Goal: Task Accomplishment & Management: Manage account settings

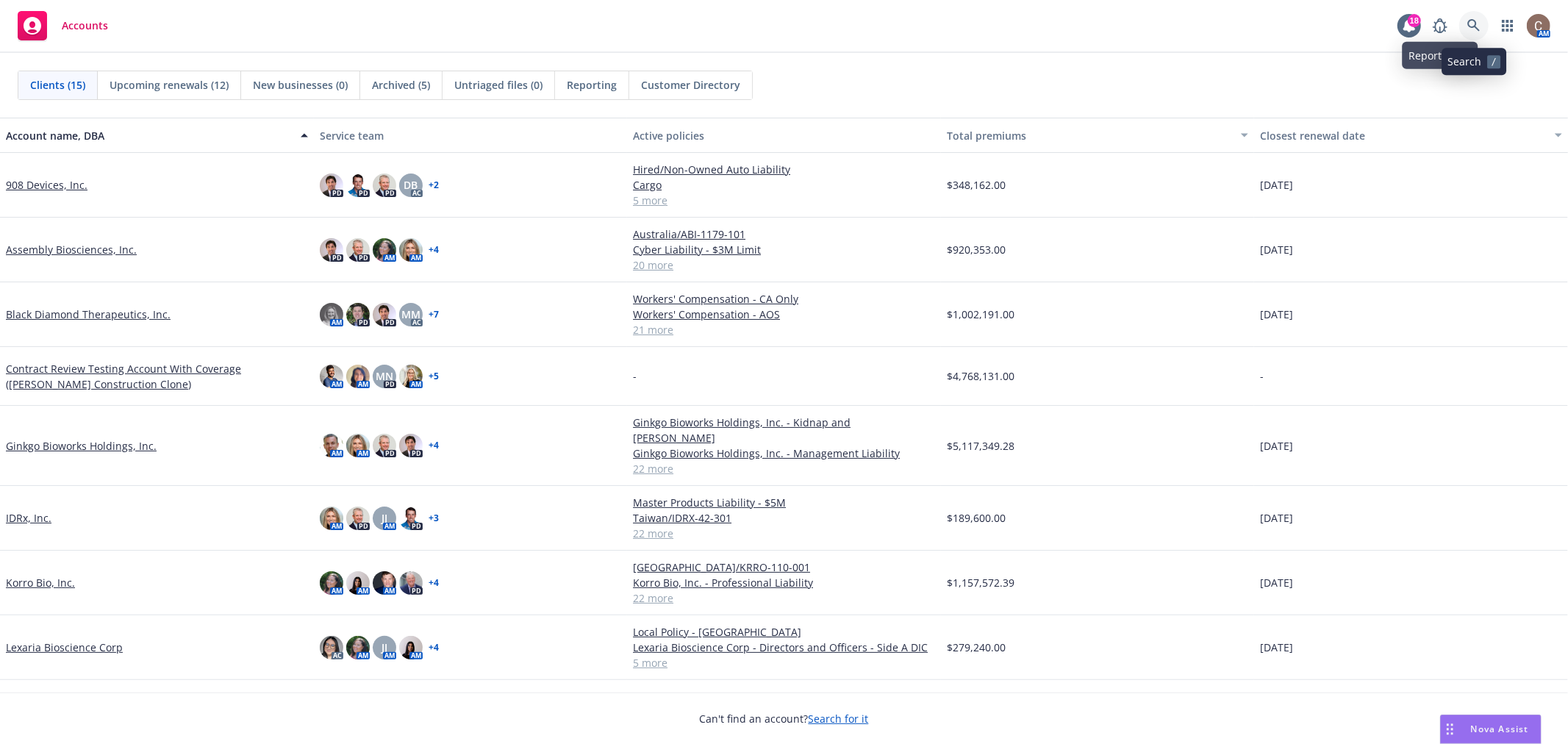
click at [1461, 25] on link at bounding box center [1474, 25] width 30 height 30
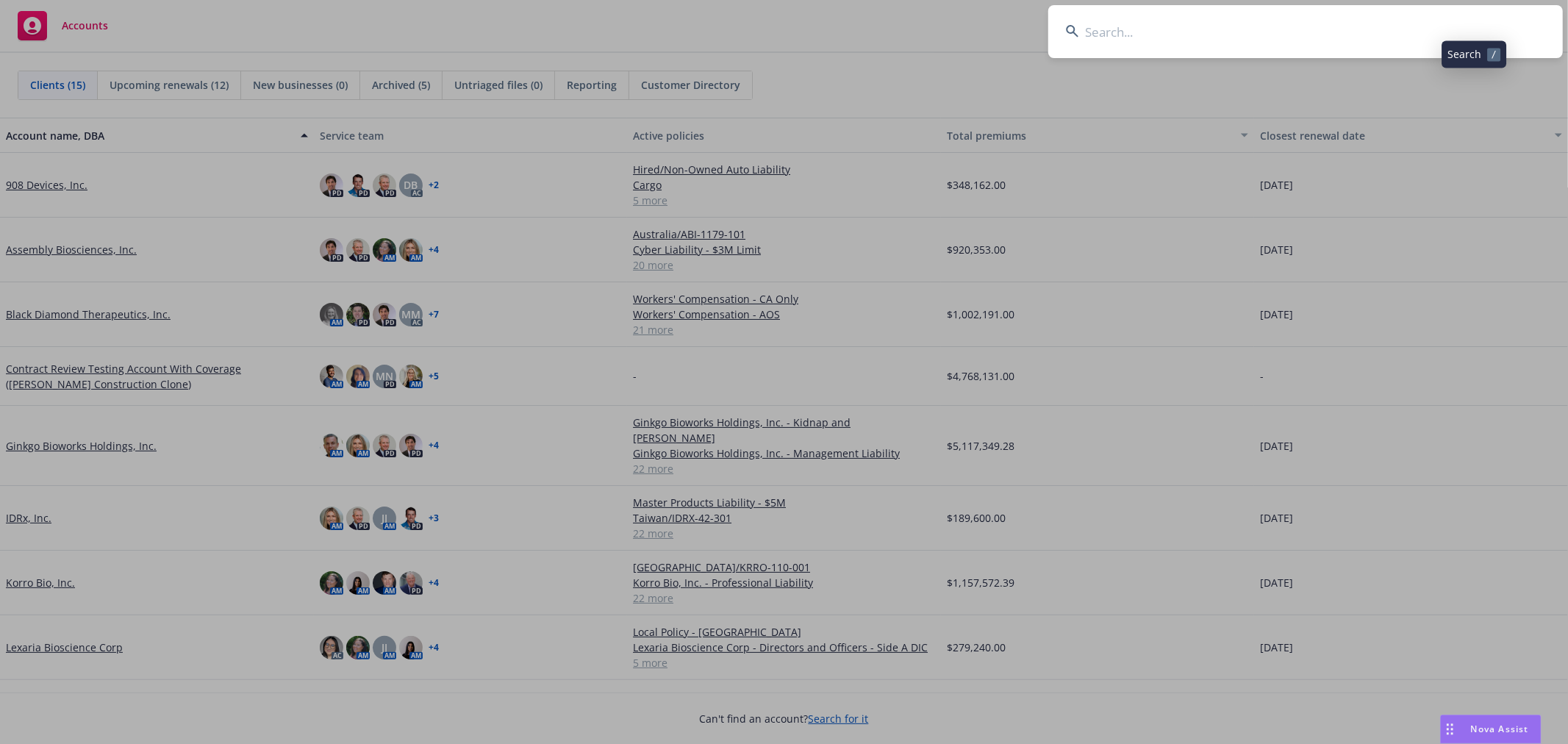
click at [1395, 27] on input at bounding box center [1305, 31] width 515 height 53
type input "arkea"
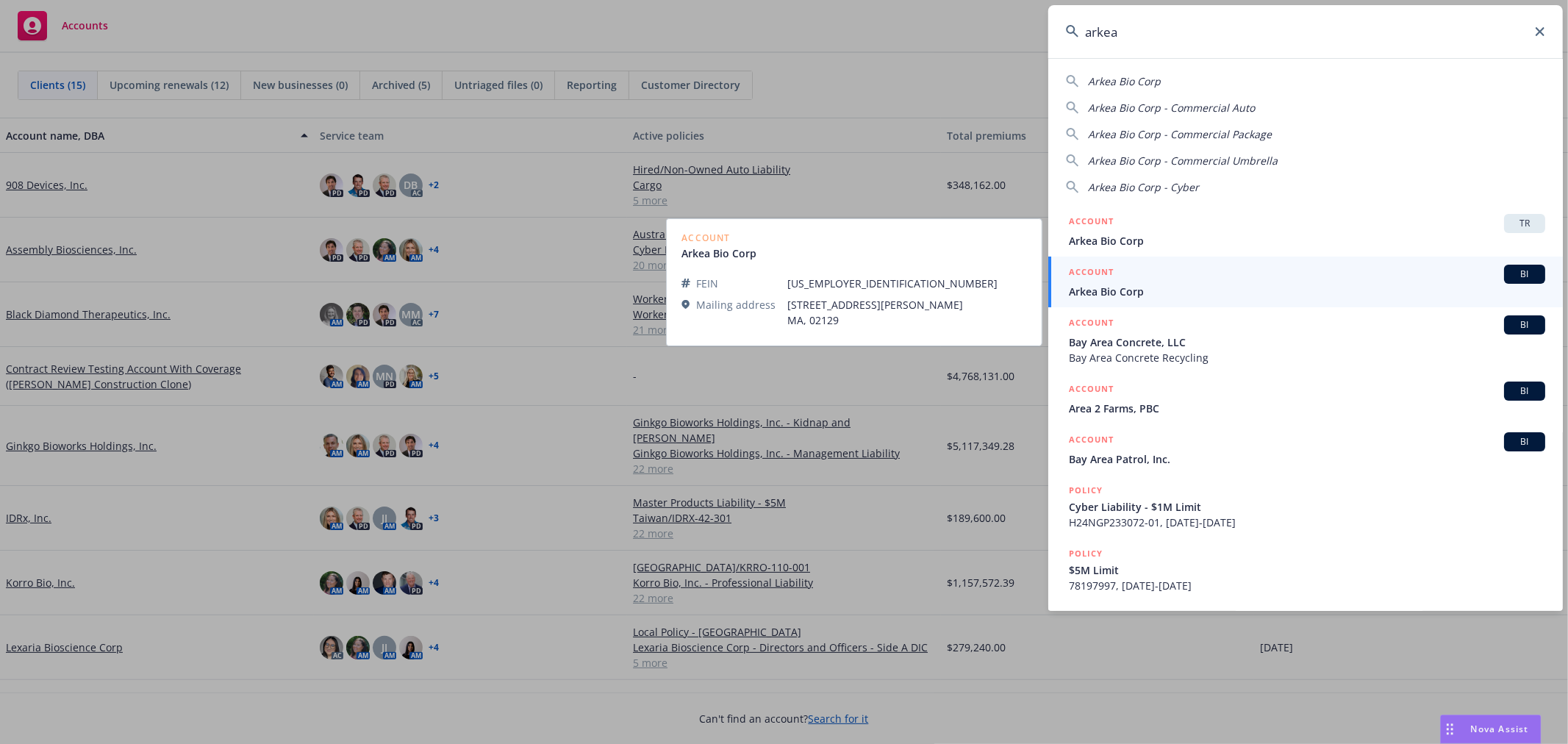
click at [1202, 288] on span "Arkea Bio Corp" at bounding box center [1308, 292] width 477 height 15
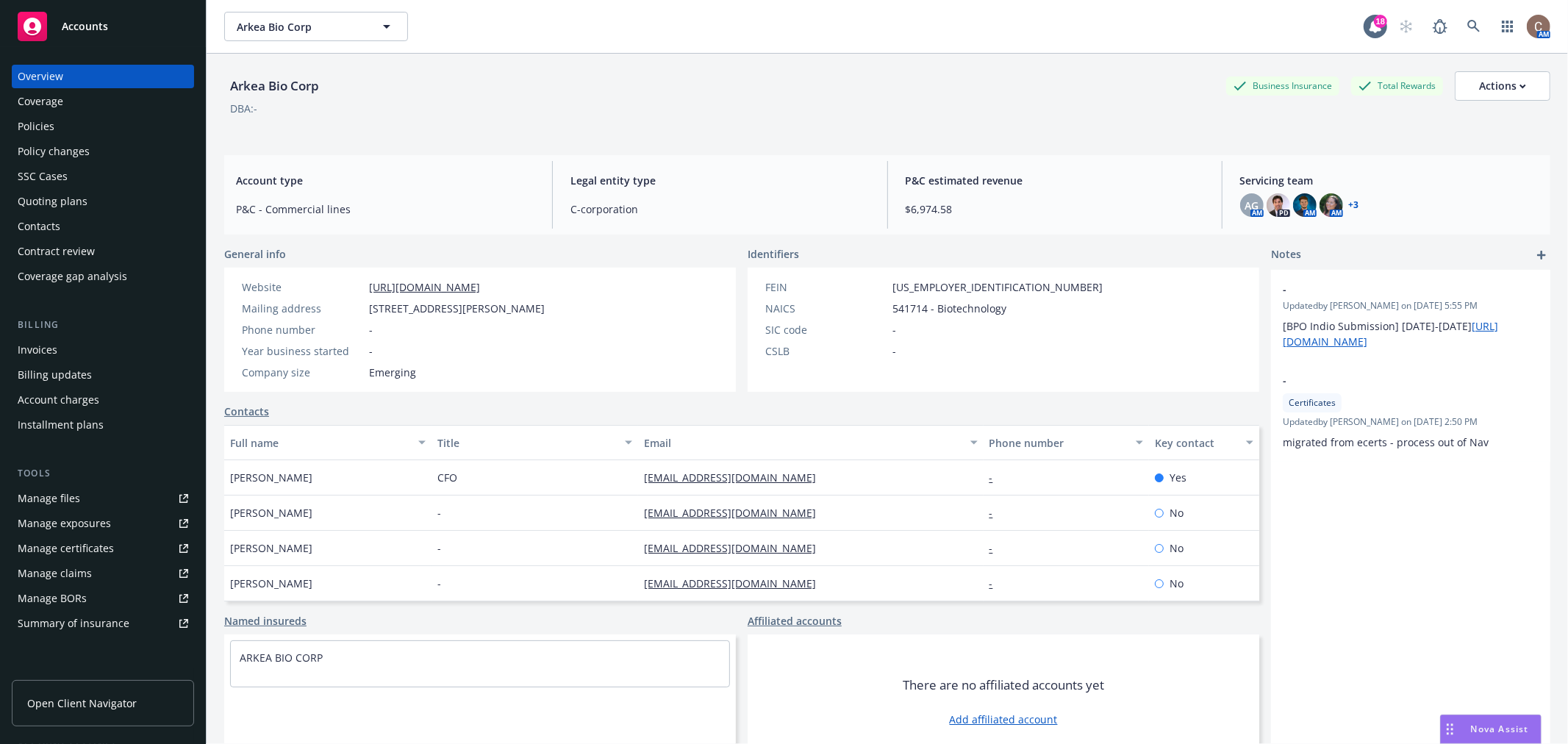
click at [39, 124] on div "Policies" at bounding box center [36, 126] width 36 height 24
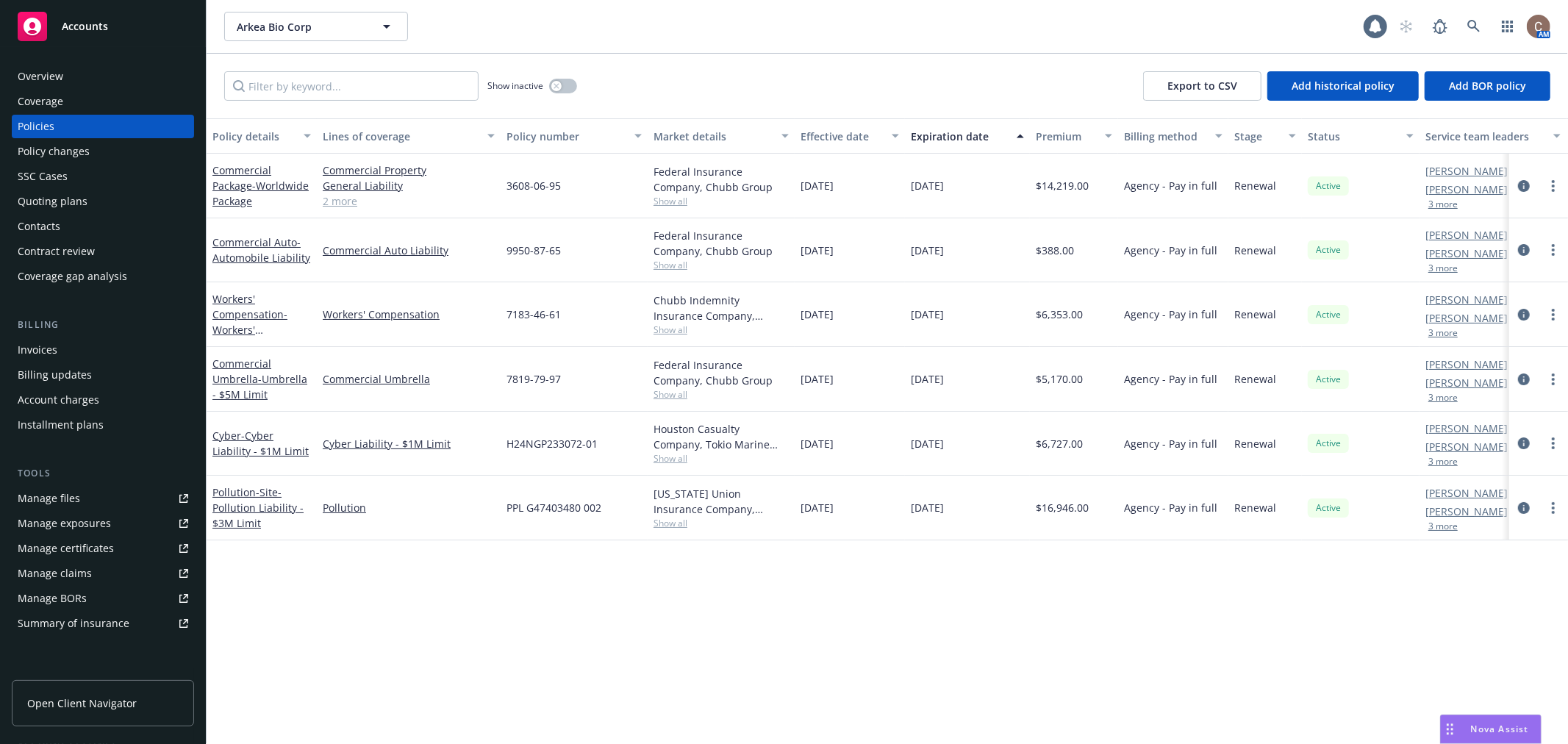
click at [105, 696] on span "Open Client Navigator" at bounding box center [81, 703] width 109 height 15
click at [85, 12] on div "Accounts" at bounding box center [103, 26] width 170 height 30
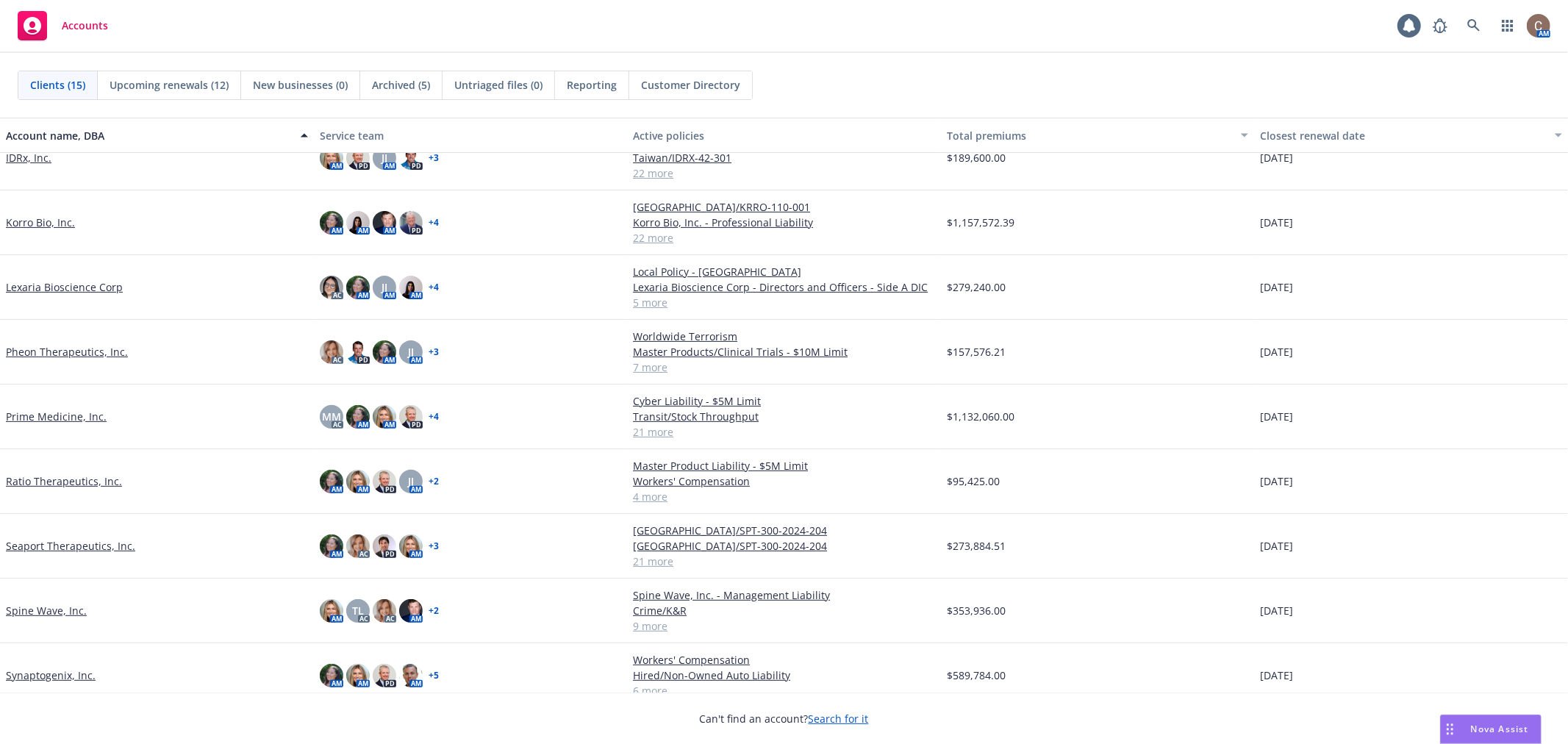
scroll to position [401, 0]
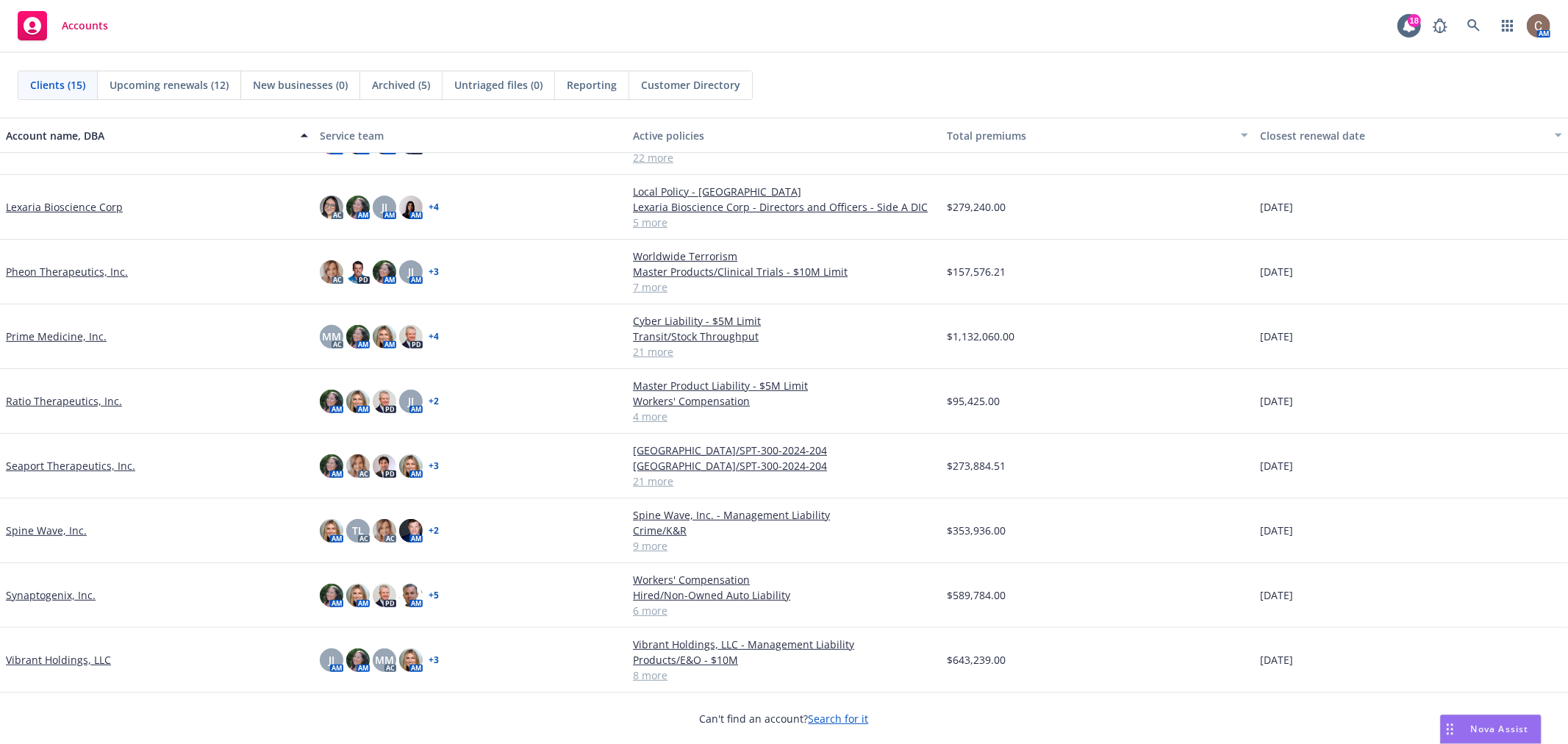
click at [103, 467] on link "Seaport Therapeutics, Inc." at bounding box center [70, 466] width 130 height 15
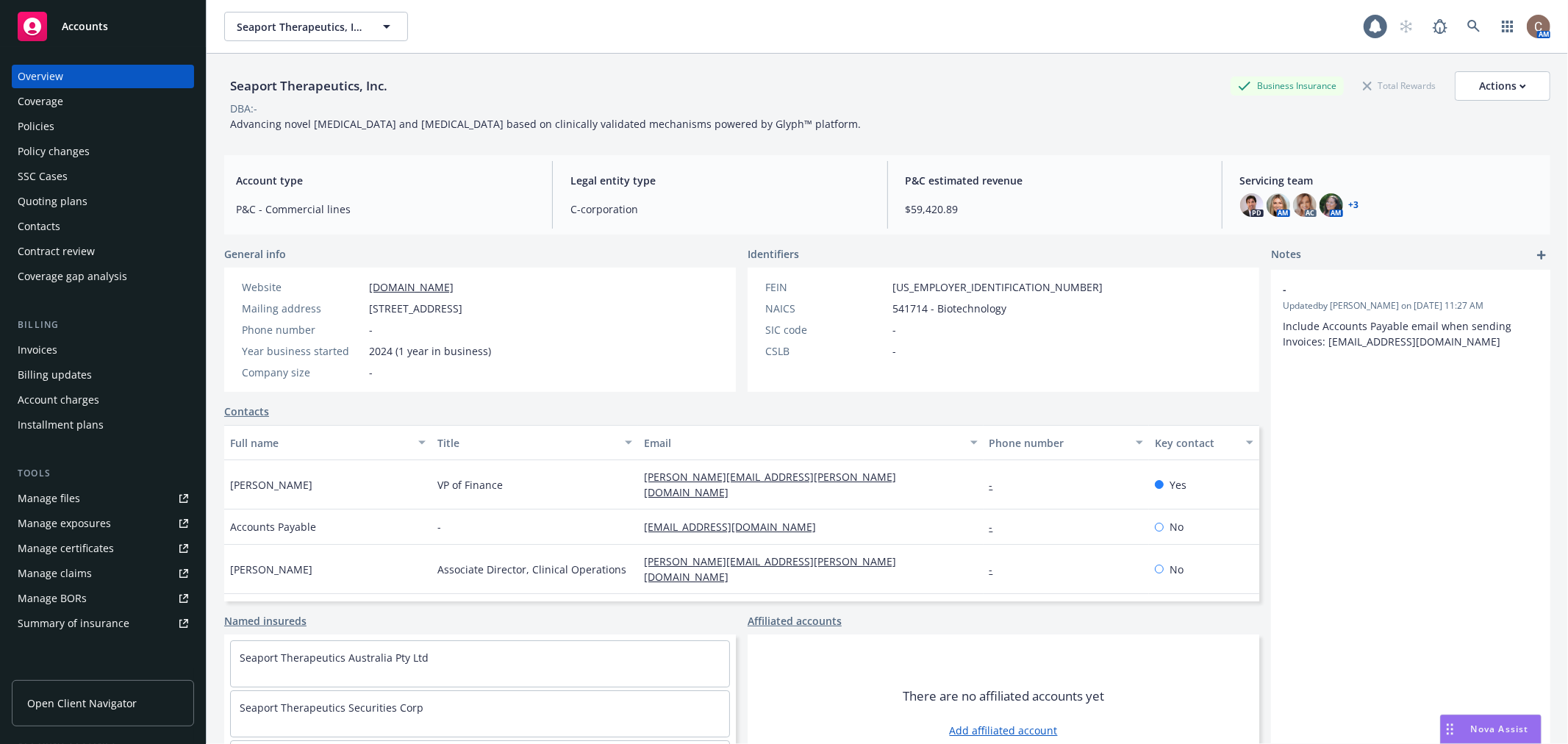
click at [67, 122] on div "Policies" at bounding box center [103, 126] width 170 height 24
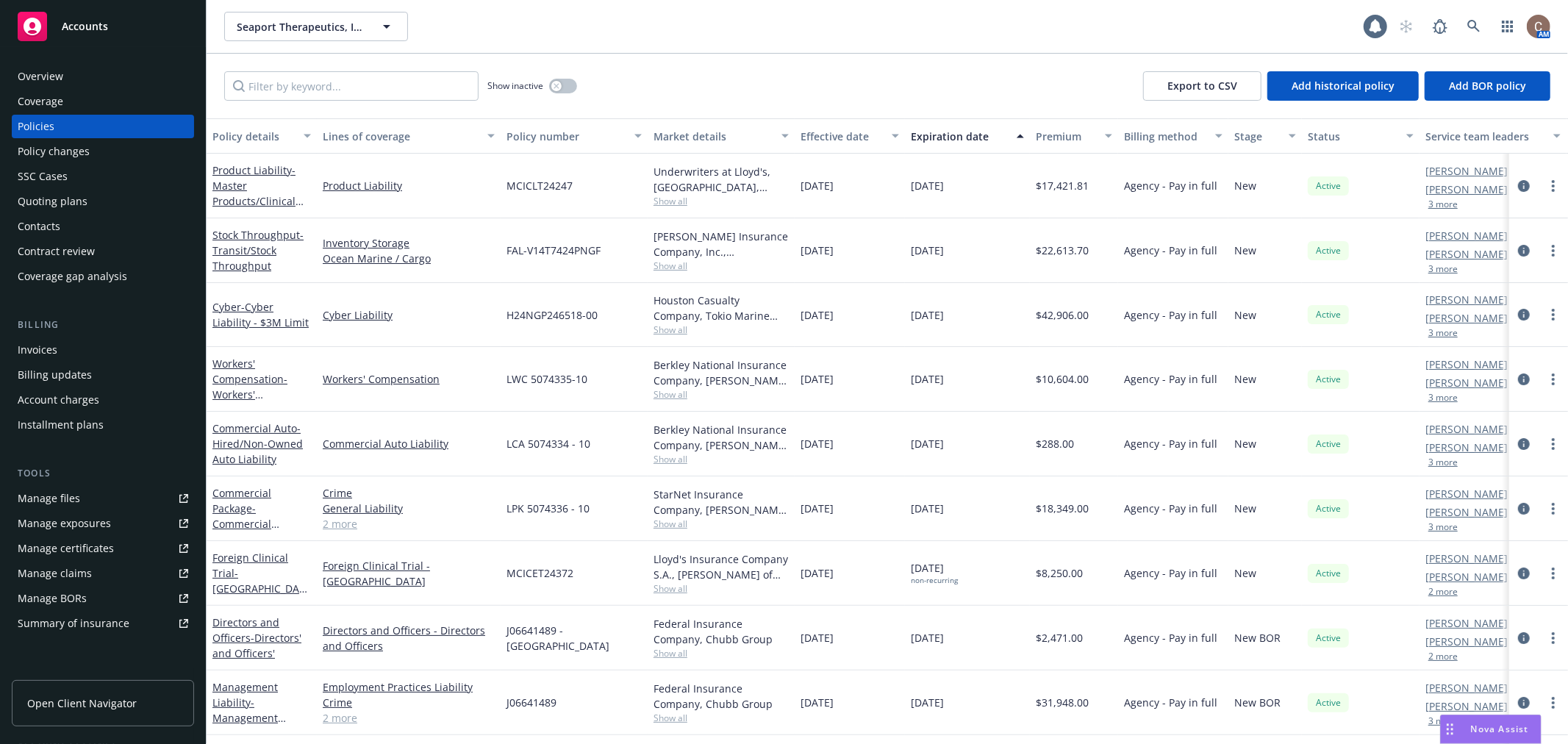
click at [58, 150] on div "Policy changes" at bounding box center [53, 152] width 72 height 24
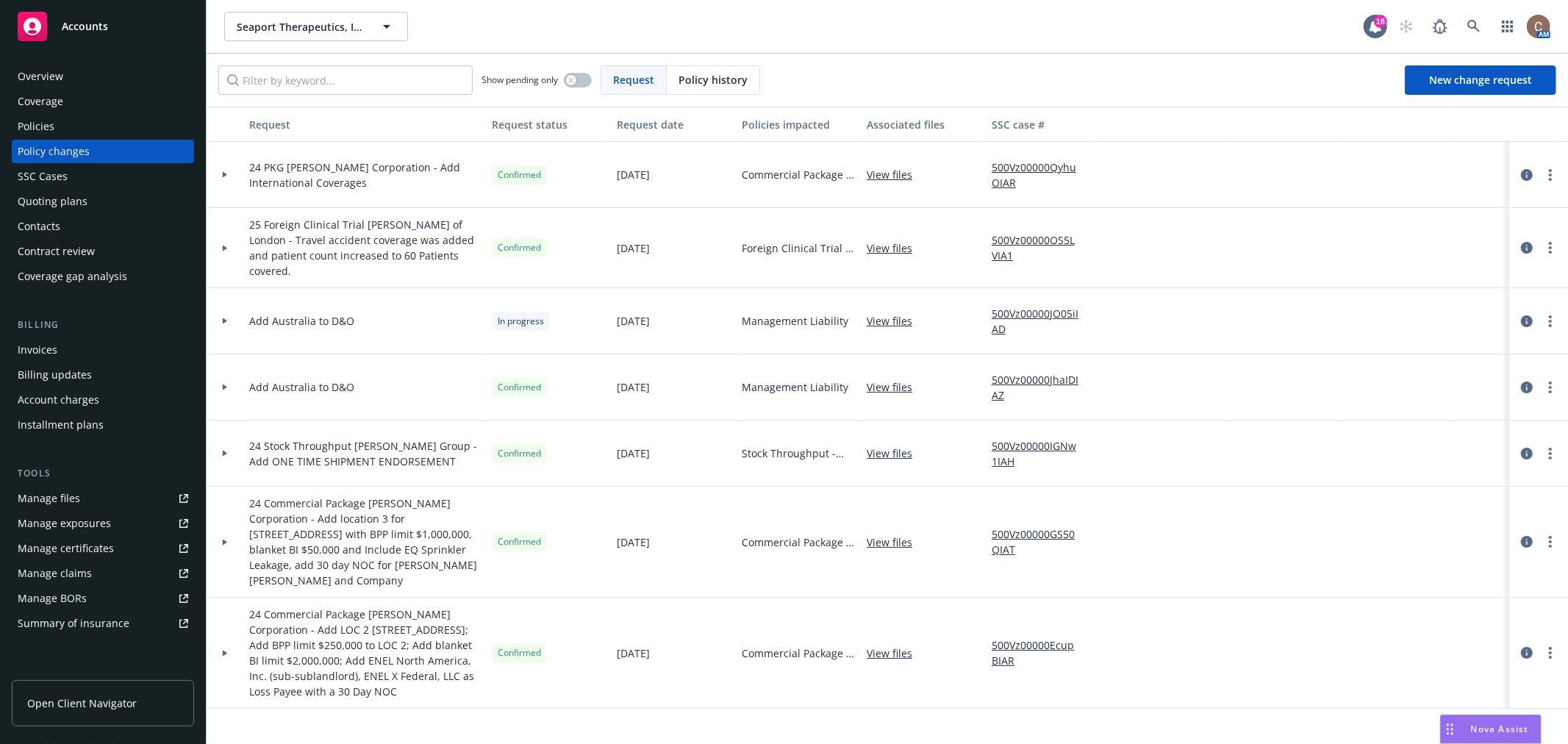
click at [101, 334] on div "Billing Invoices Billing updates Account charges Installment plans" at bounding box center [103, 378] width 182 height 119
click at [103, 350] on div "Invoices" at bounding box center [103, 350] width 170 height 24
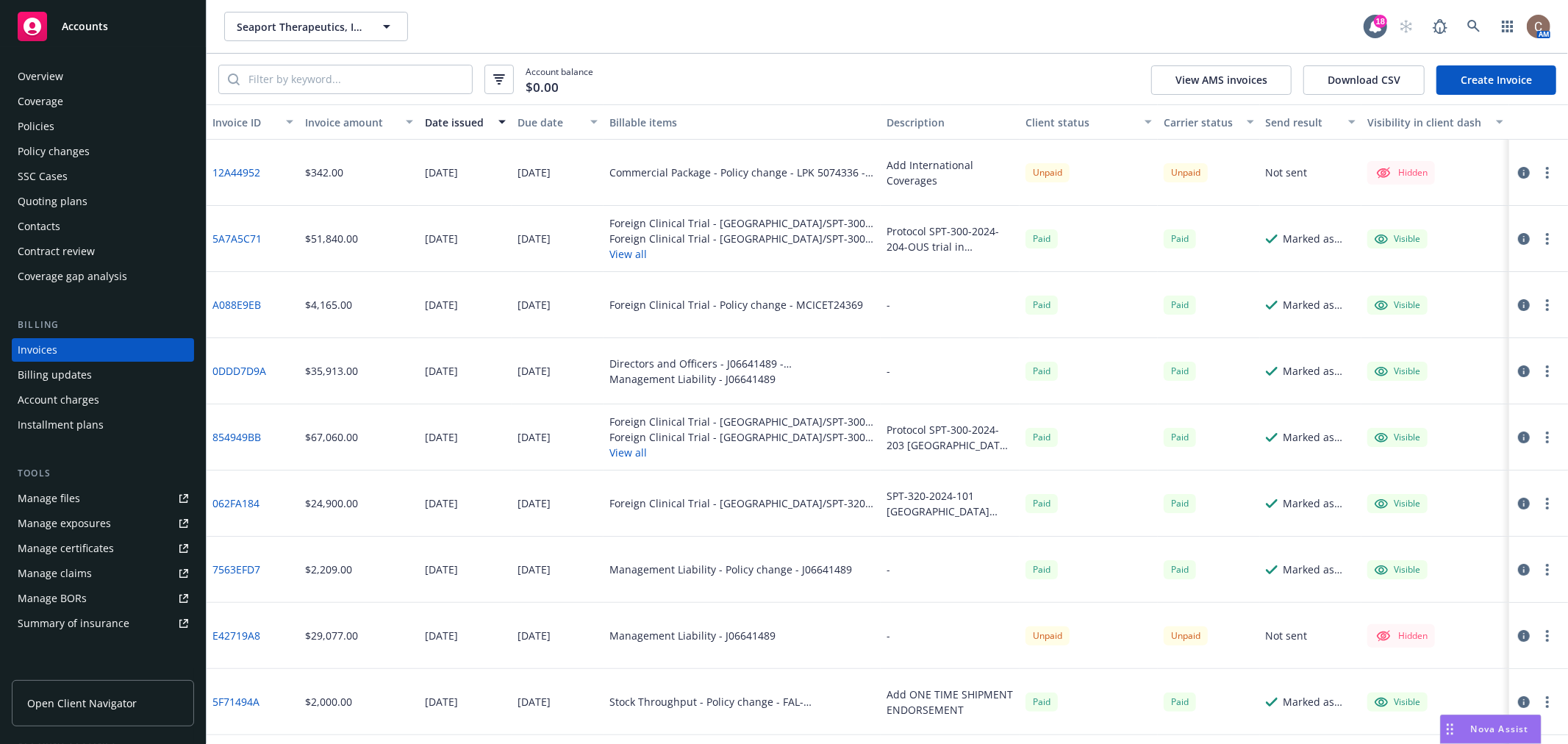
click at [1539, 165] on button "button" at bounding box center [1548, 172] width 18 height 18
click at [1449, 290] on link "Make it visible in client dash" at bounding box center [1450, 290] width 187 height 30
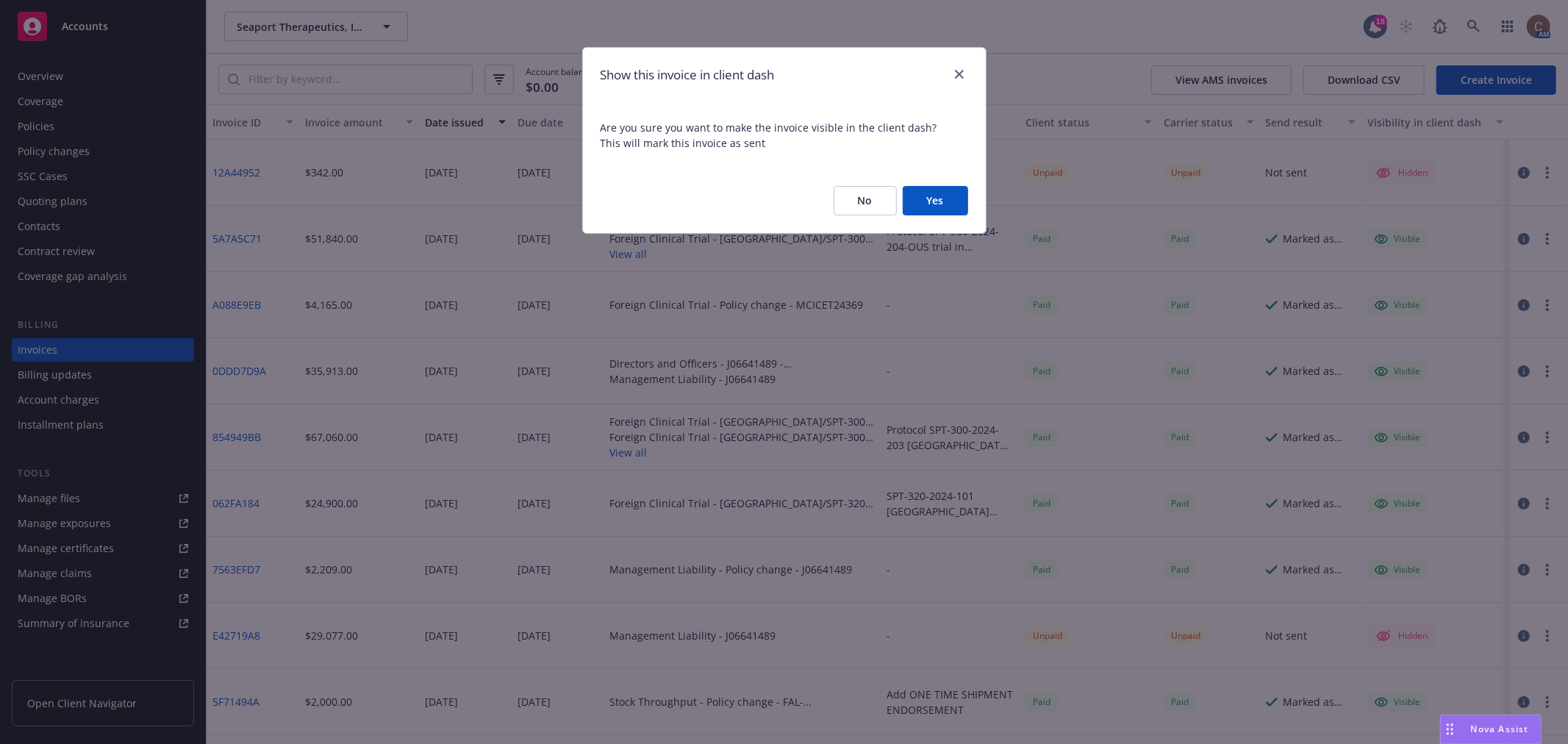
click at [940, 210] on button "Yes" at bounding box center [935, 200] width 65 height 30
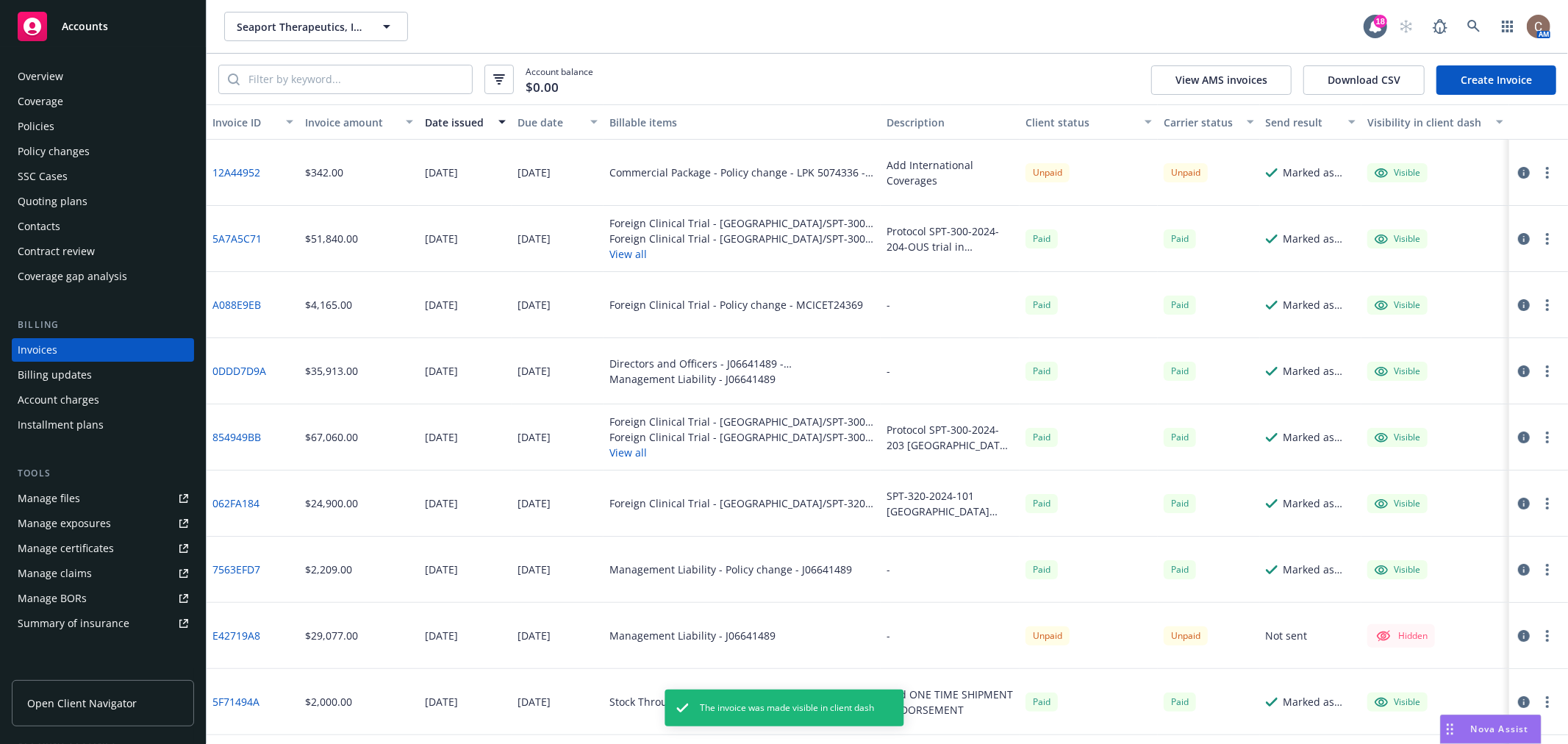
click at [1539, 174] on button "button" at bounding box center [1548, 172] width 18 height 18
click at [243, 166] on link "12A44952" at bounding box center [237, 172] width 47 height 15
click at [77, 228] on div "Contacts" at bounding box center [103, 227] width 170 height 24
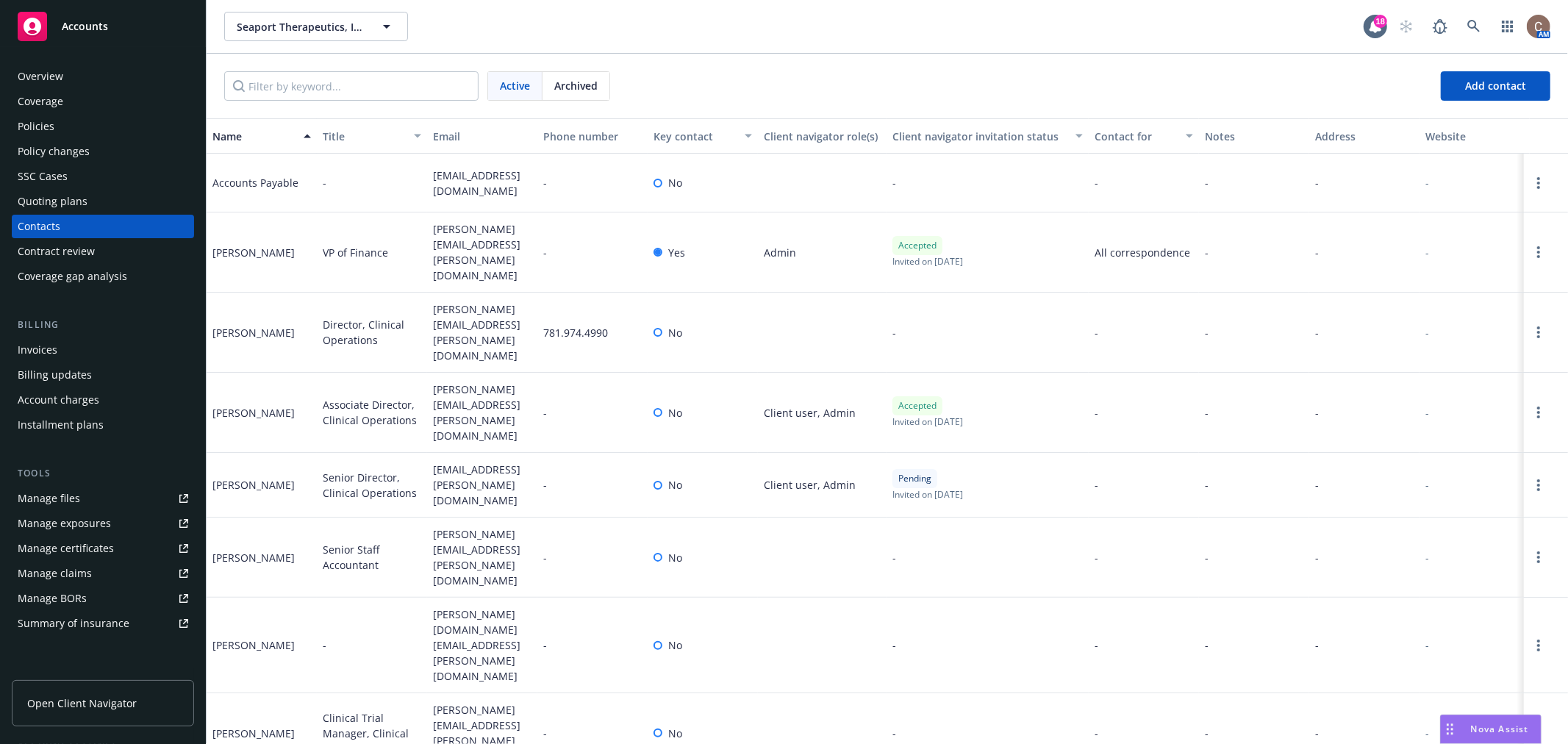
click at [472, 655] on div "Name Title Email Phone number Key contact Client navigator role(s) Client navig…" at bounding box center [888, 432] width 1362 height 626
drag, startPoint x: 524, startPoint y: 176, endPoint x: 435, endPoint y: 189, distance: 89.9
click at [435, 189] on div "ap@seaporttx.com" at bounding box center [483, 182] width 110 height 59
copy span "ap@seaporttx.com"
click at [42, 120] on div "Policies" at bounding box center [36, 126] width 36 height 24
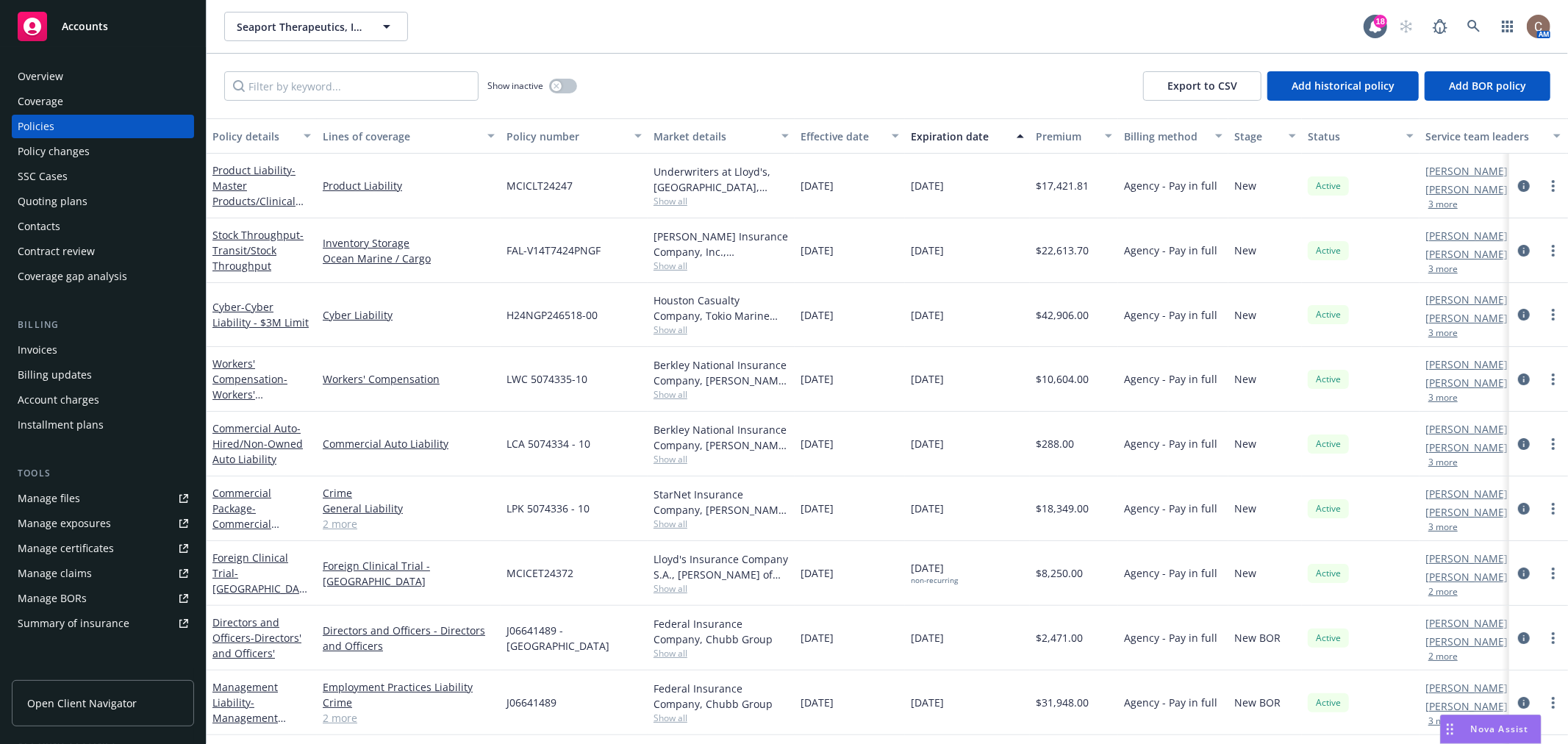
click at [100, 155] on div "Policy changes" at bounding box center [103, 152] width 170 height 24
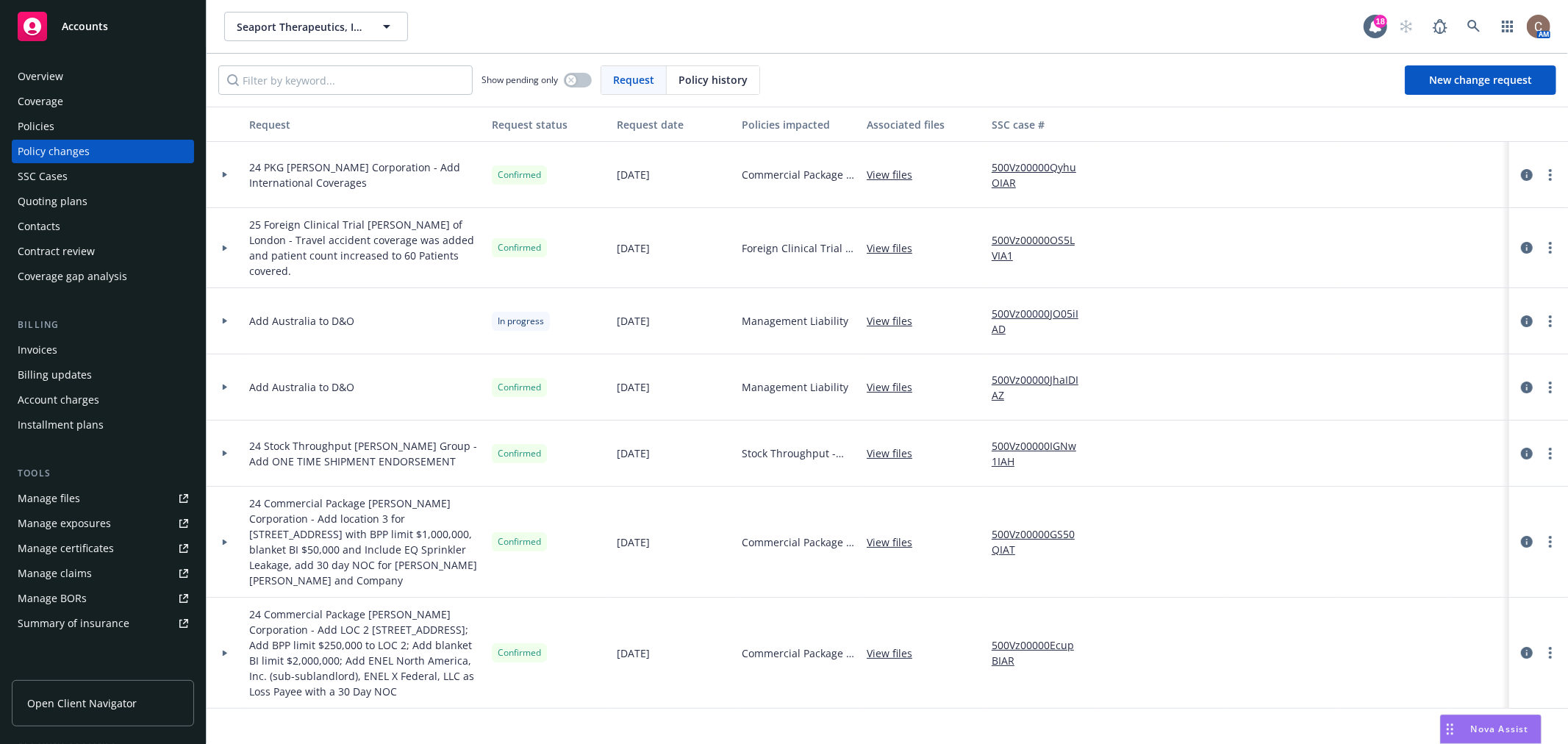
click at [77, 130] on div "Policies" at bounding box center [103, 126] width 170 height 24
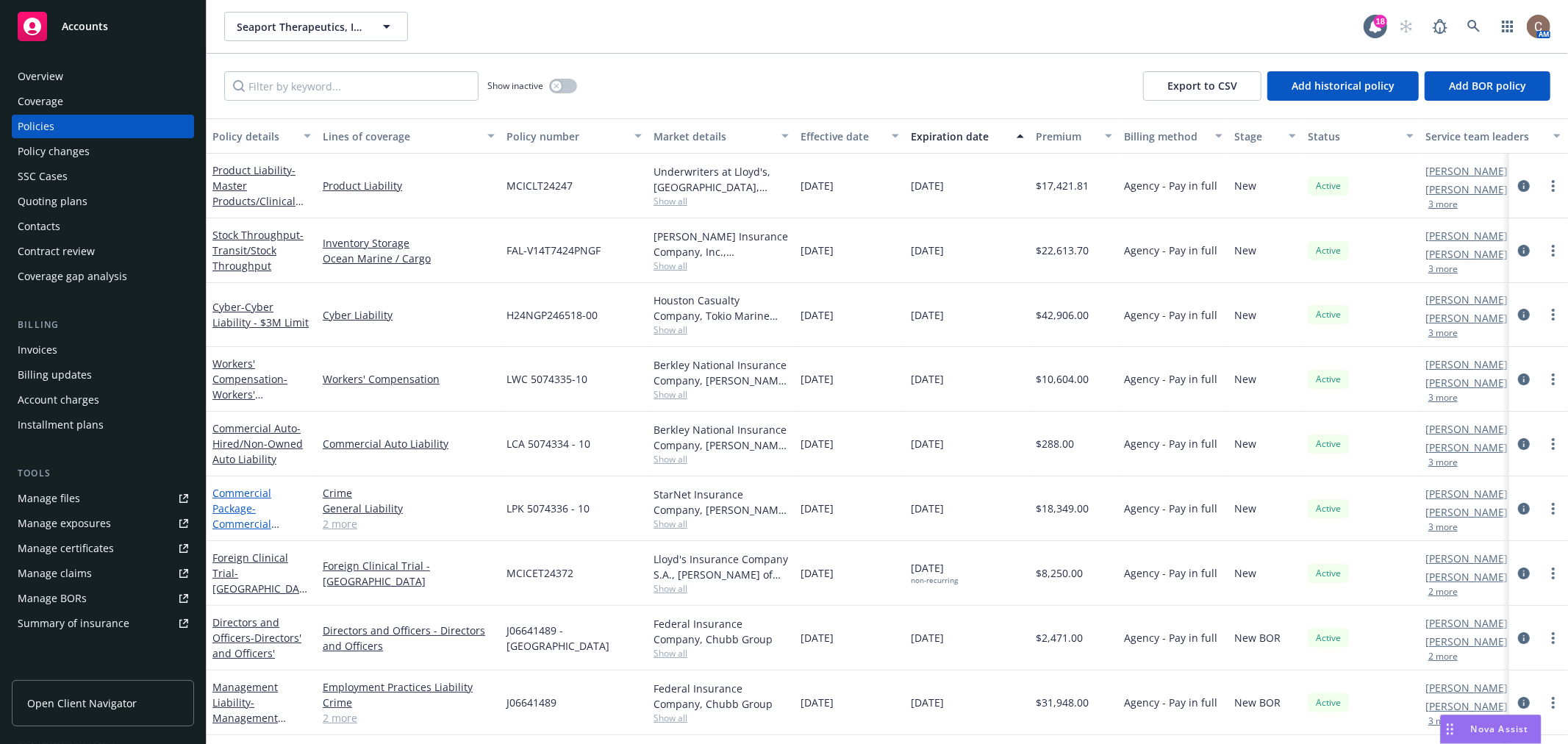
click at [243, 504] on link "Commercial Package - Commercial Package - Incl $10M Umbrella" at bounding box center [261, 523] width 97 height 76
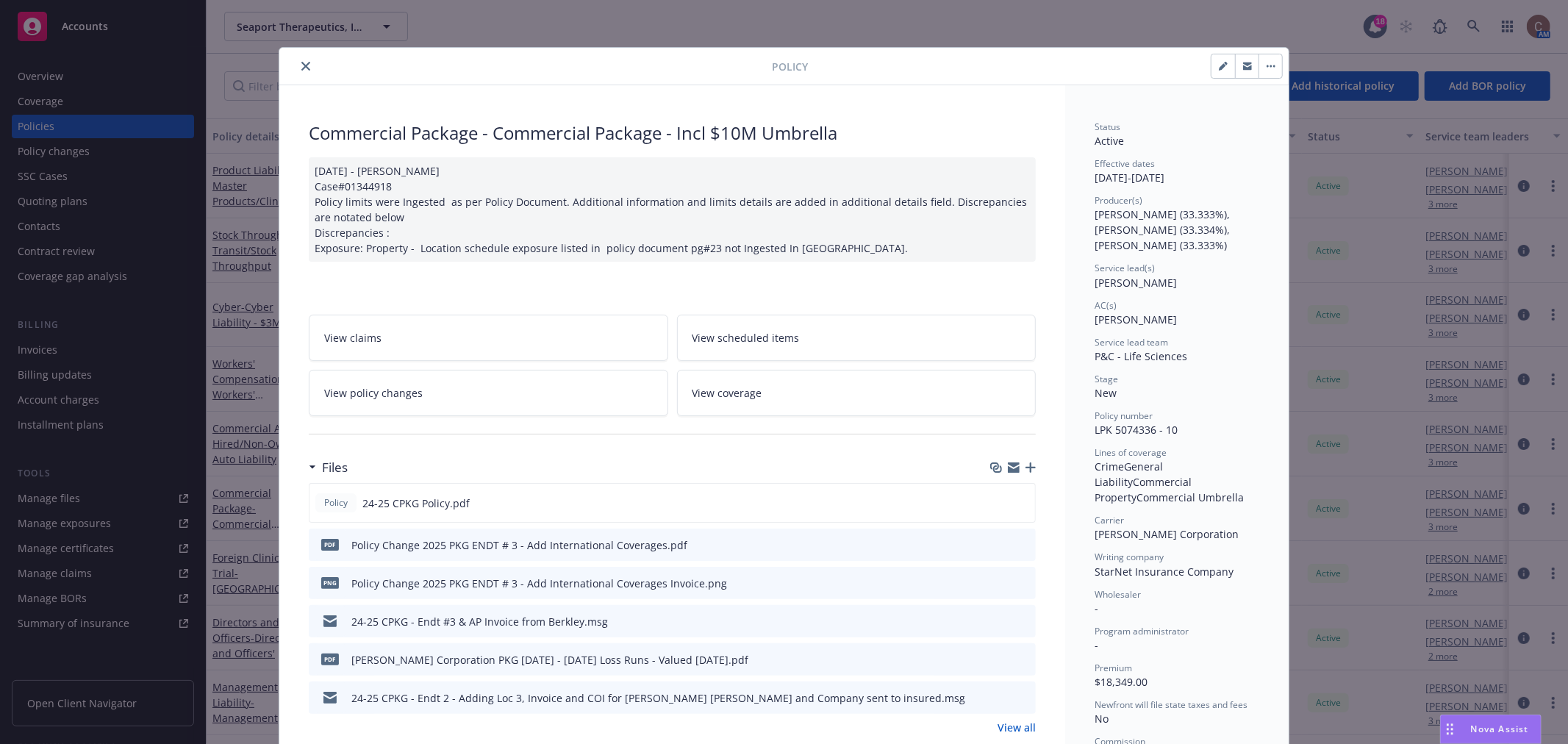
click at [1026, 469] on icon "button" at bounding box center [1030, 467] width 10 height 10
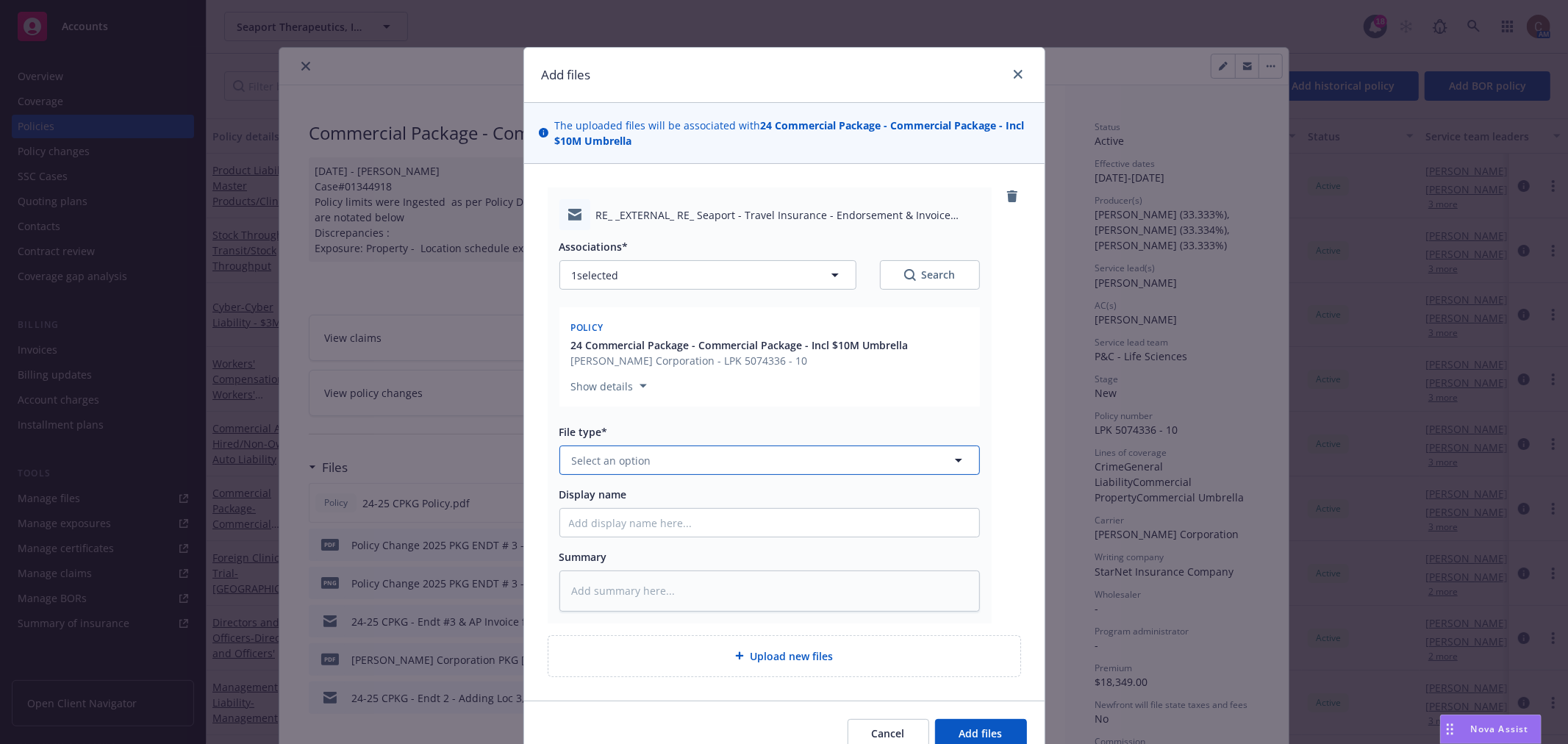
click at [639, 468] on button "Select an option" at bounding box center [770, 460] width 421 height 30
type input "end"
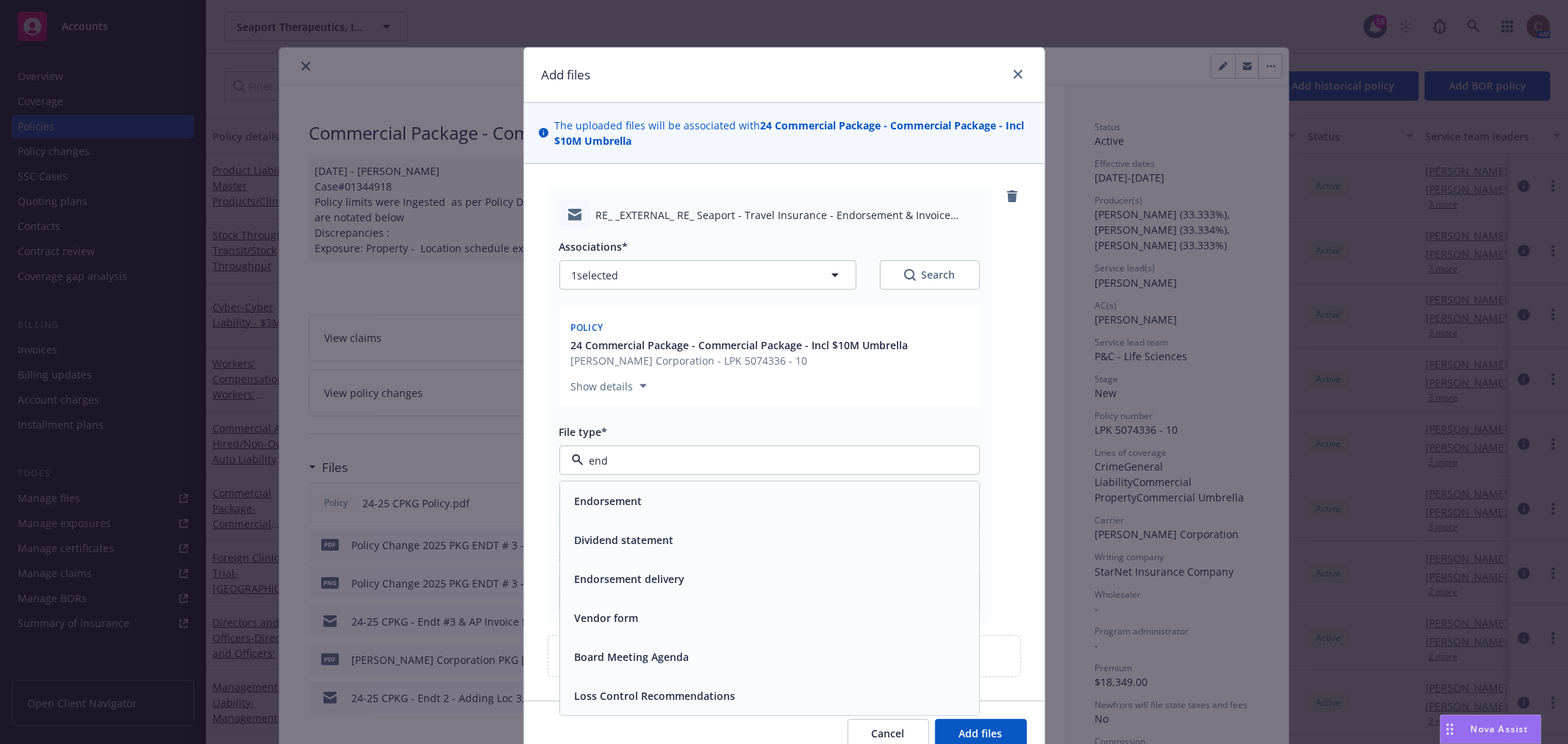
click at [653, 573] on span "Endorsement delivery" at bounding box center [630, 579] width 110 height 15
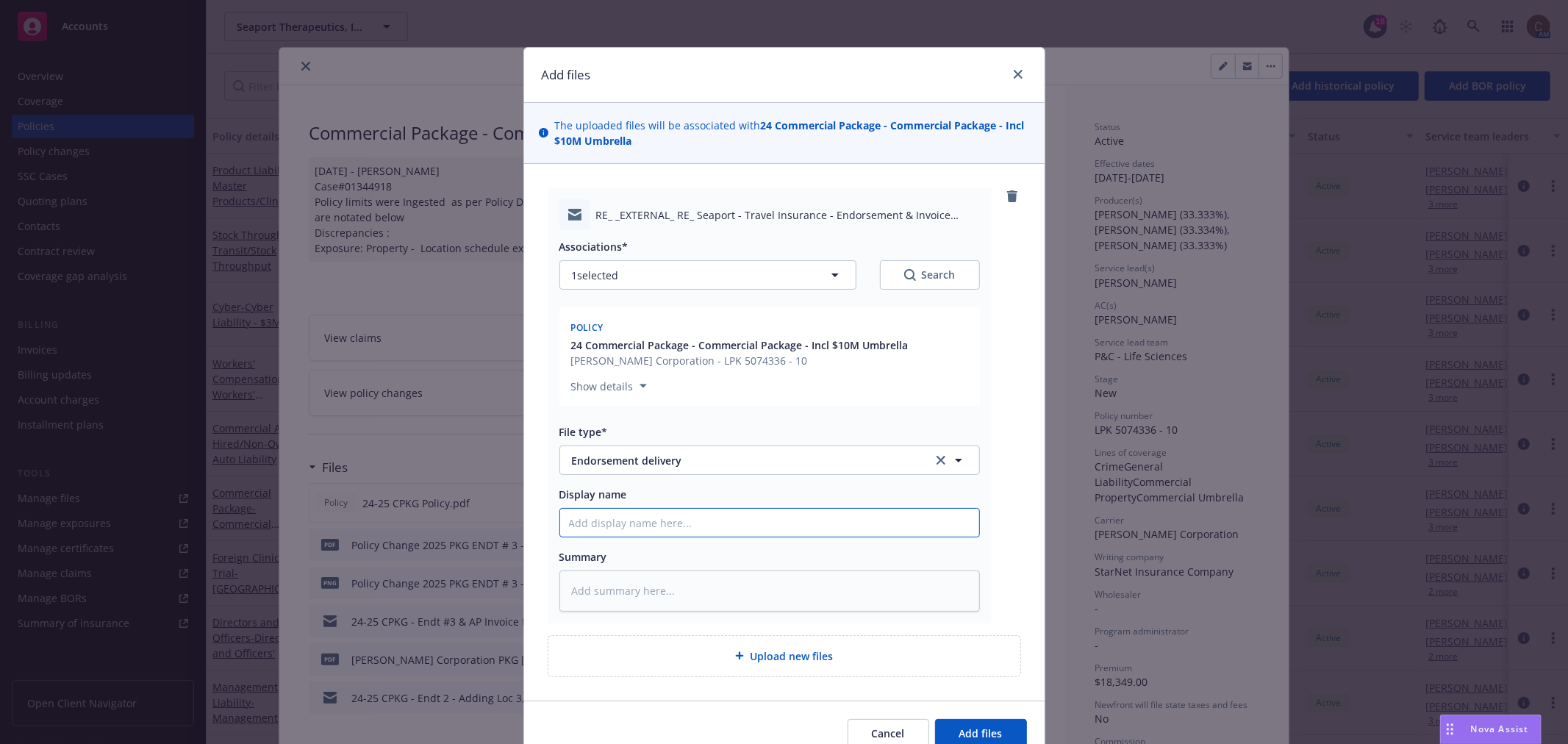
click at [687, 532] on input "Display name" at bounding box center [770, 523] width 419 height 28
type textarea "x"
type input "2"
type textarea "x"
type input "24-"
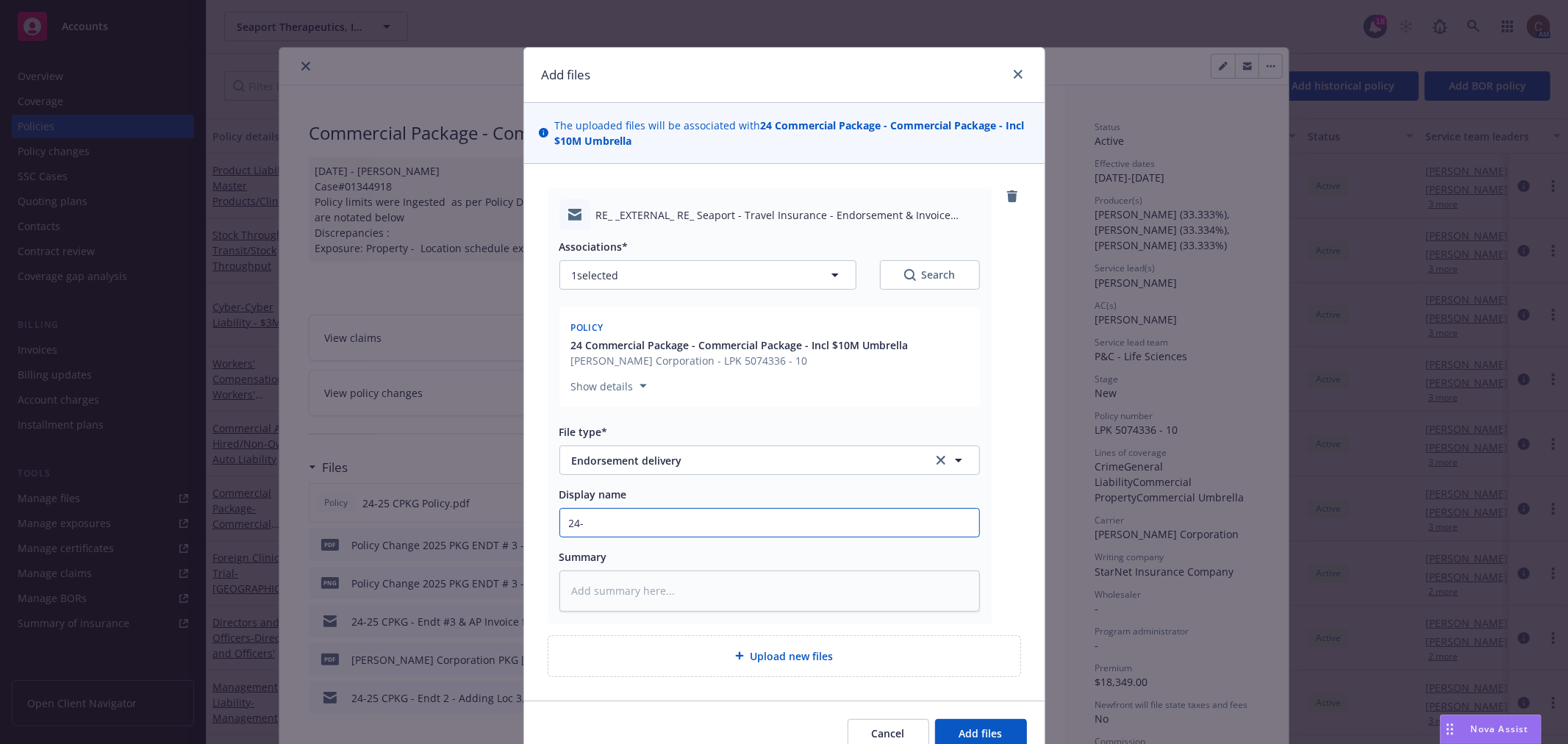
type textarea "x"
type input "24-2"
type textarea "x"
type input "24-25"
type textarea "x"
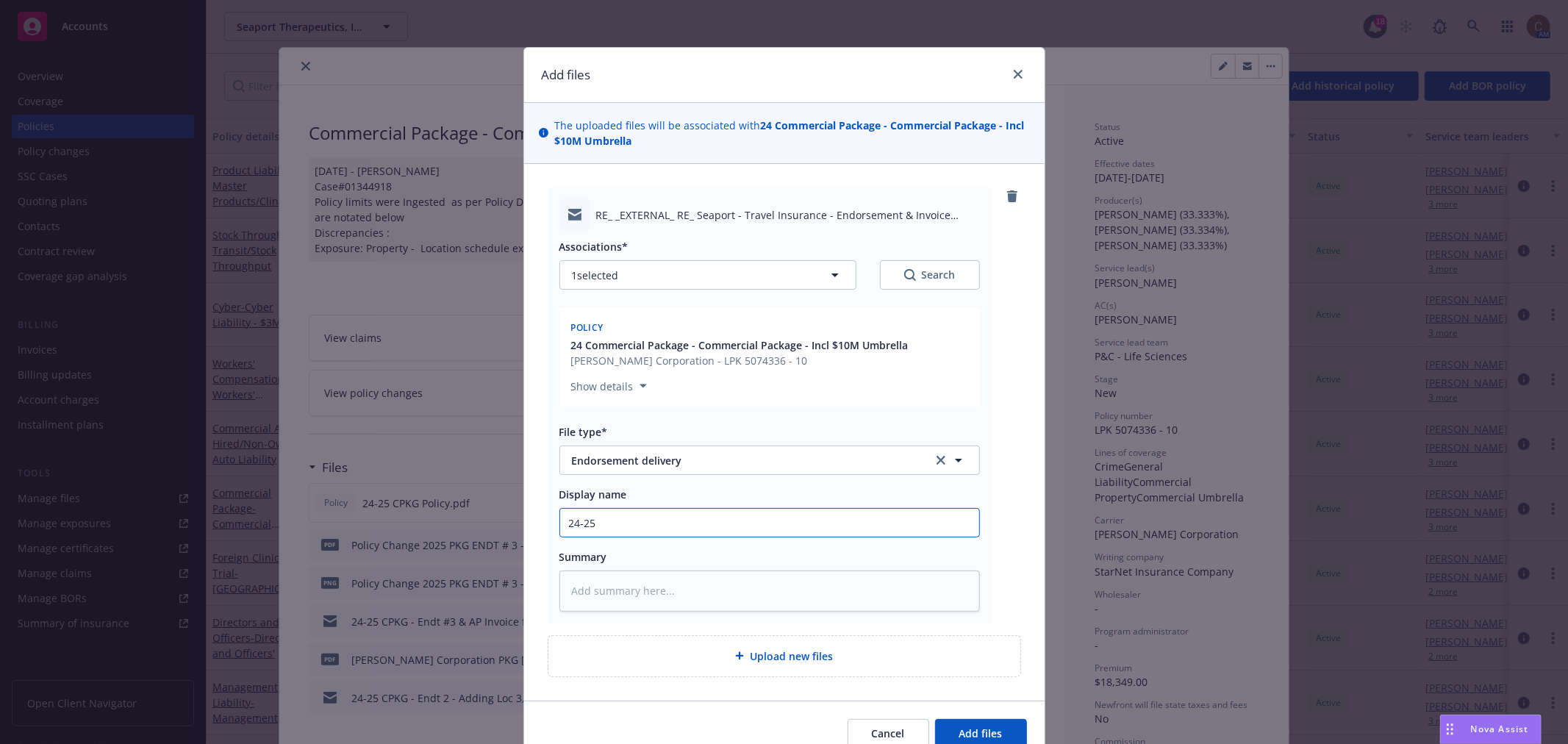
type input "24-25"
type textarea "x"
type input "24-25 C"
type textarea "x"
type input "24-25 CP"
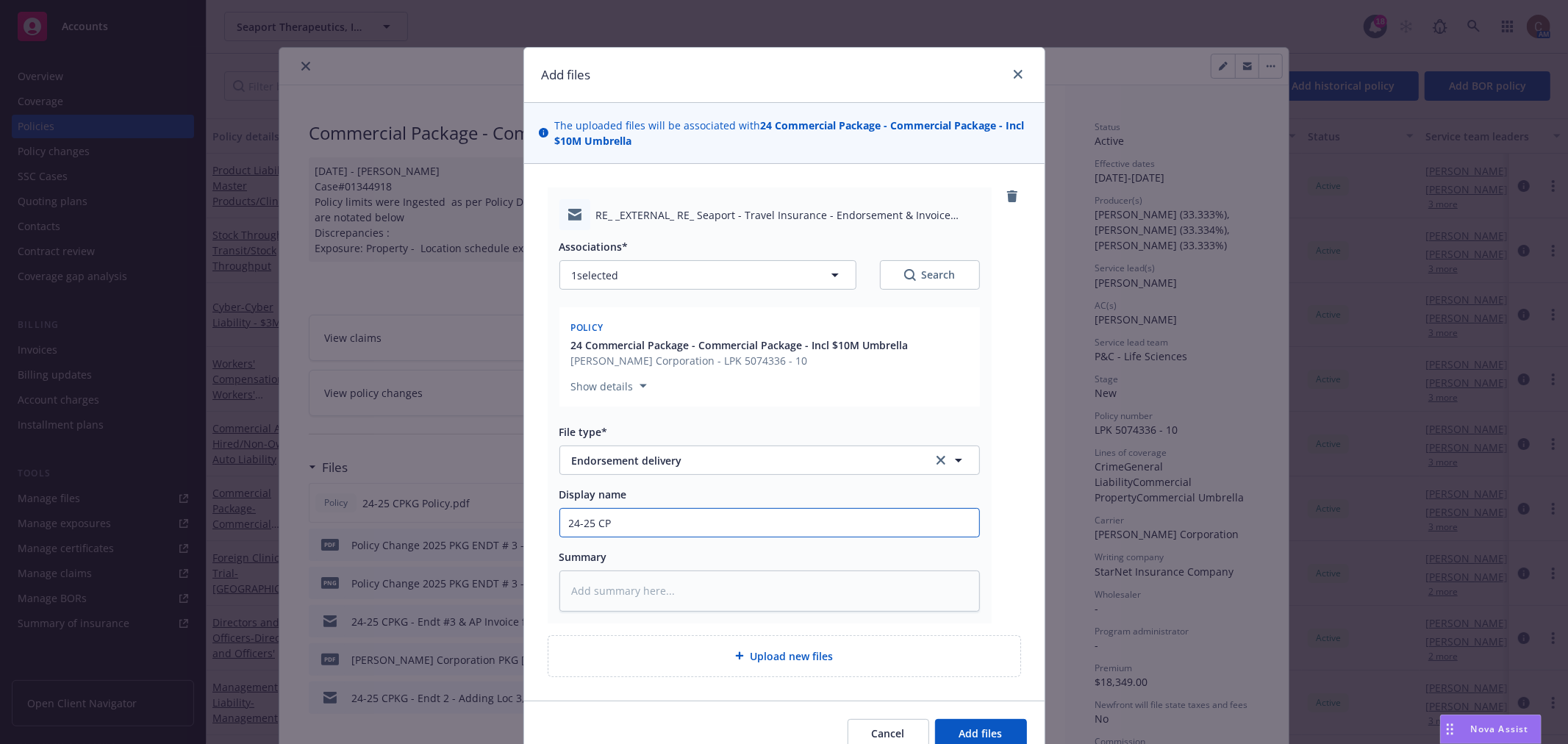
type textarea "x"
type input "24-25 CPK"
type textarea "x"
type input "24-25 CPKG"
type textarea "x"
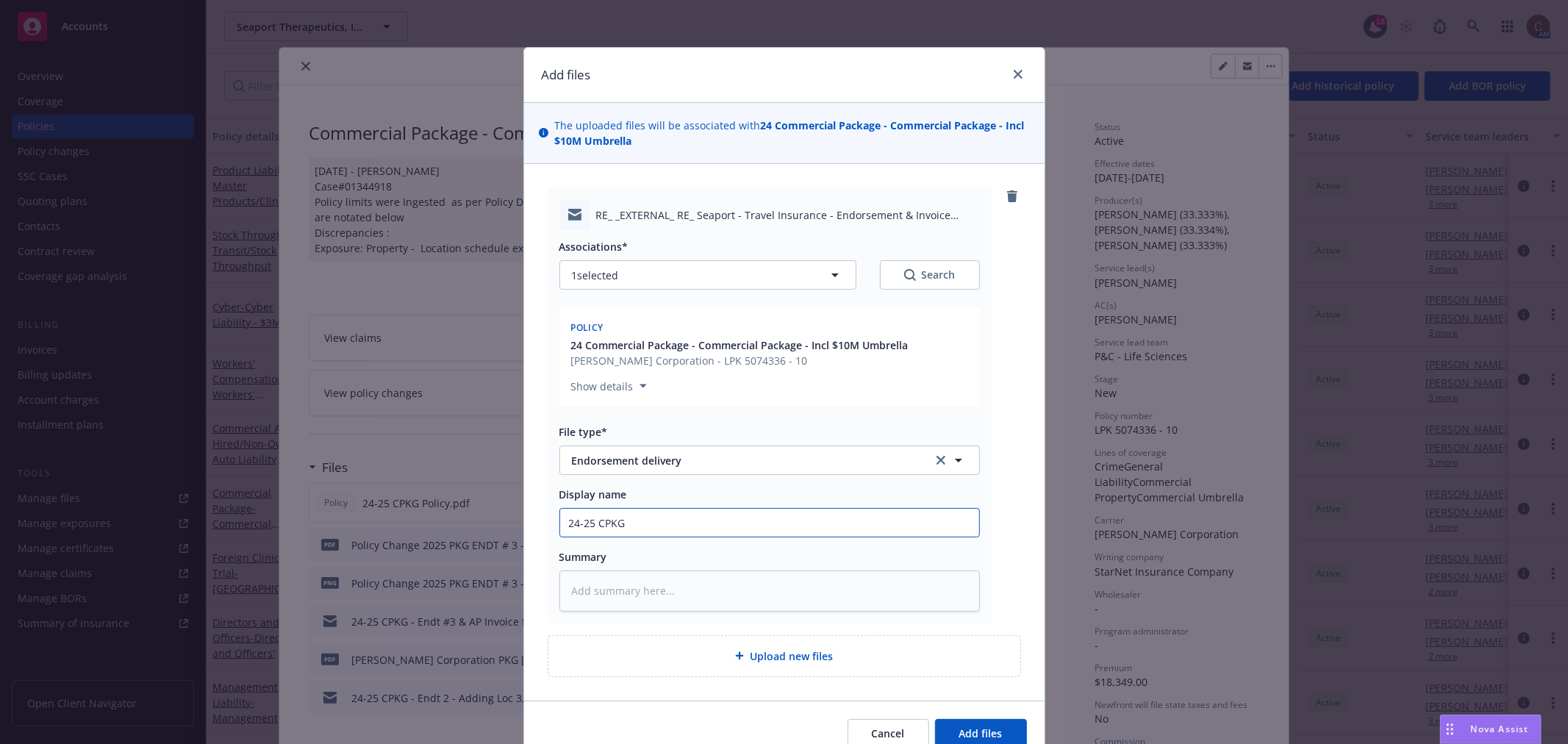
type input "24-25 CPKG"
type textarea "x"
type input "24-25 CPKG -"
type textarea "x"
type input "24-25 CPKG -"
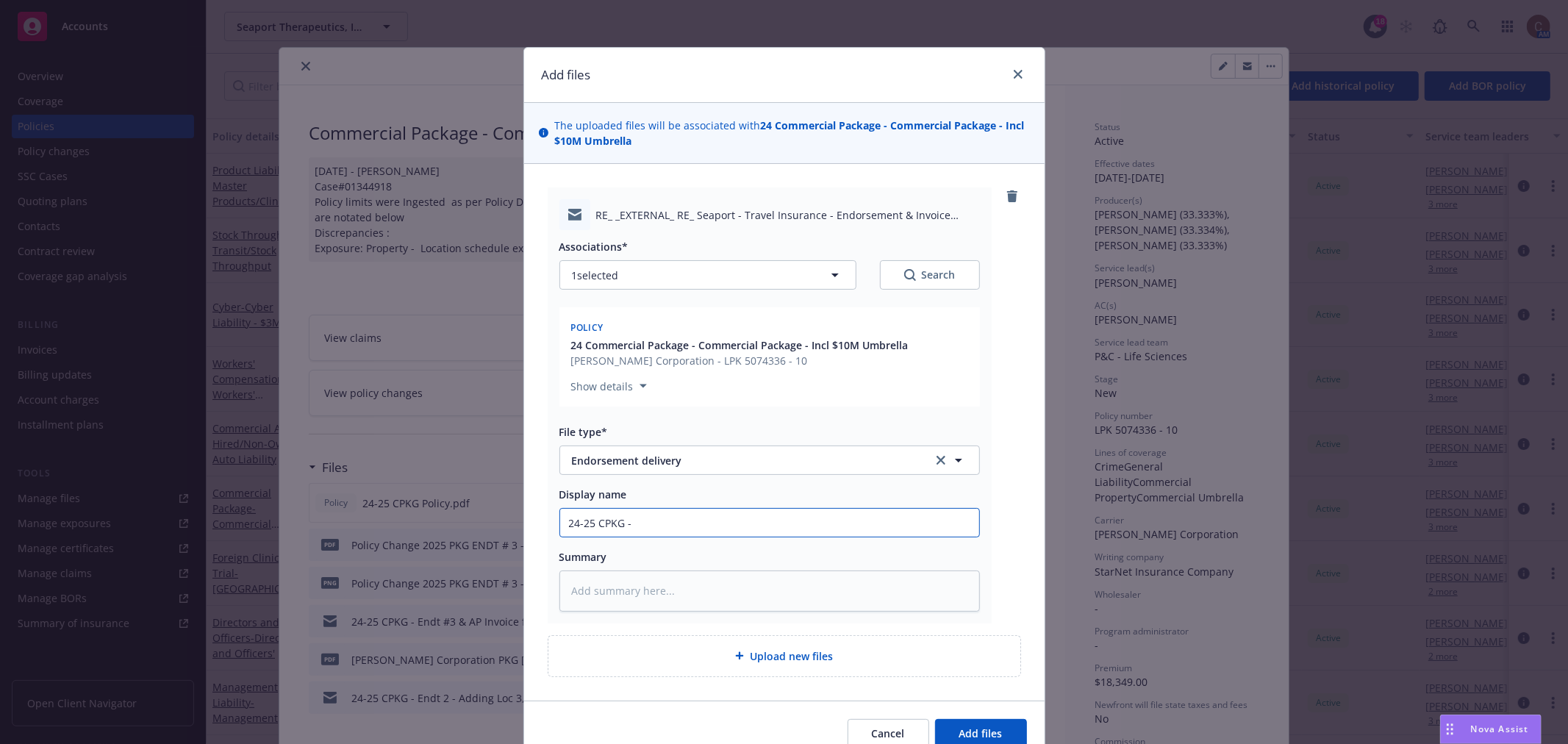
type textarea "x"
type input "24-25 CPKG - n"
type textarea "x"
type input "24-25 CPKG -"
type textarea "x"
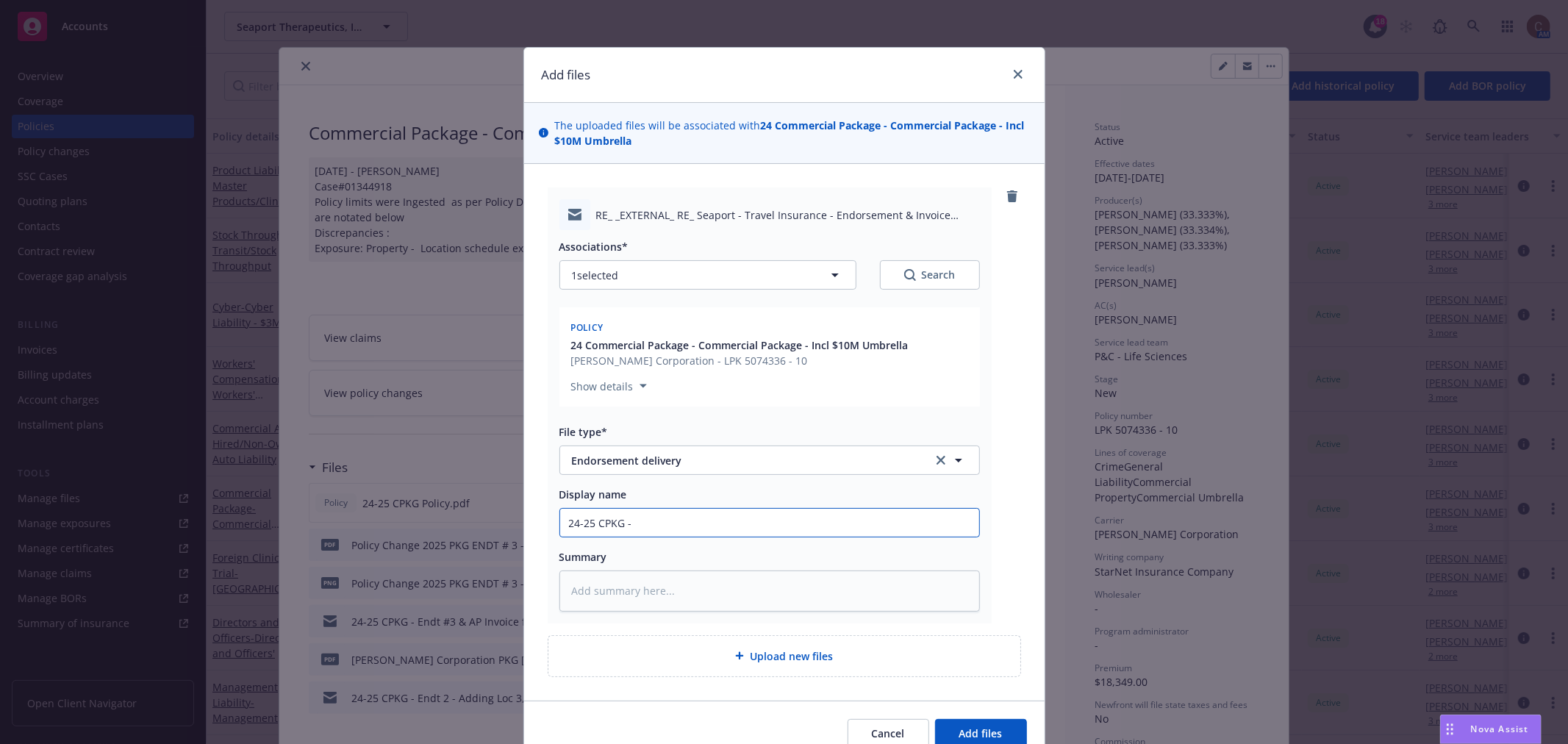
type input "24-25 CPKG - E"
type textarea "x"
type input "24-25 CPKG - En"
type textarea "x"
type input "24-25 CPKG - End"
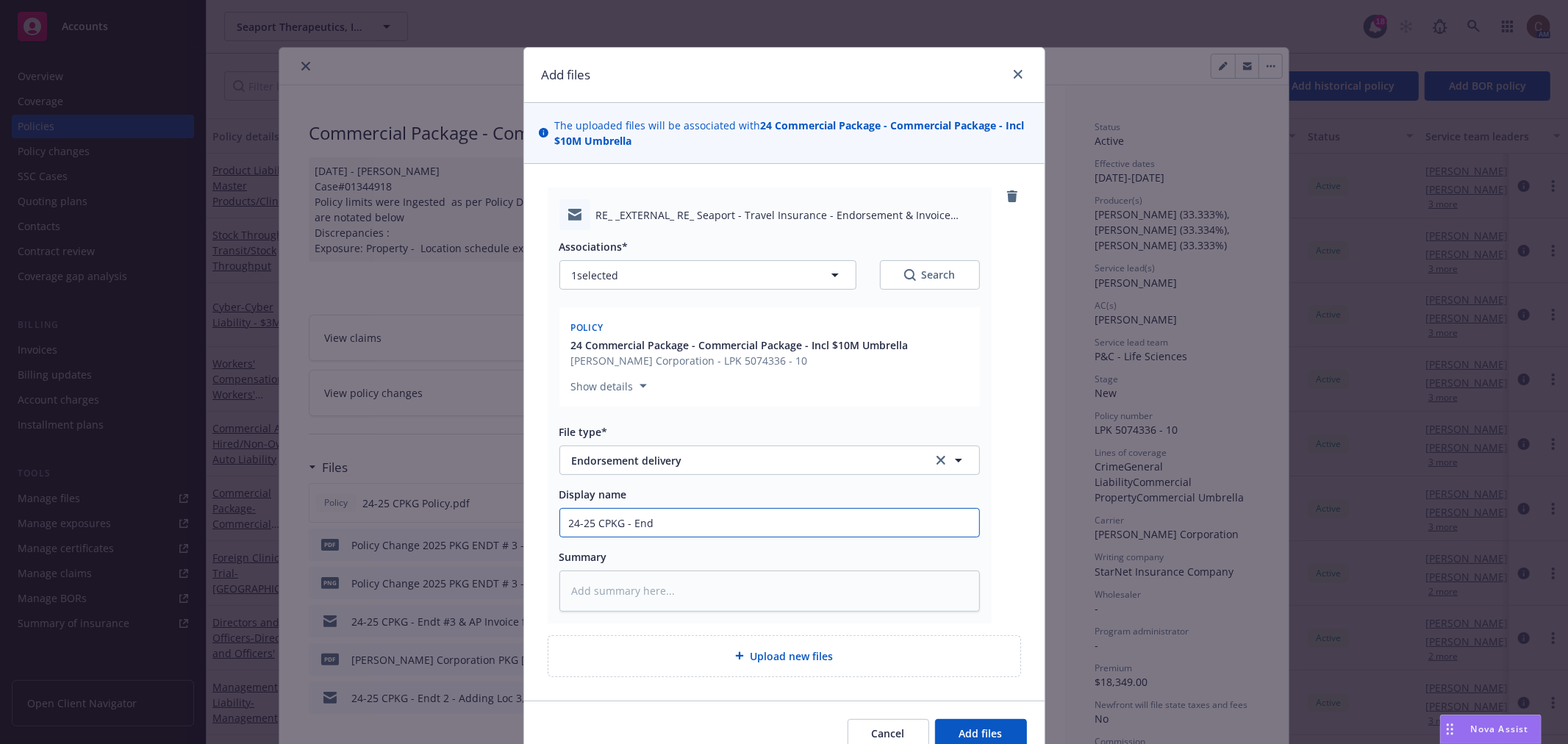
type textarea "x"
type input "24-25 CPKG - Endt"
type textarea "x"
type input "24-25 CPKG - Endt"
type textarea "x"
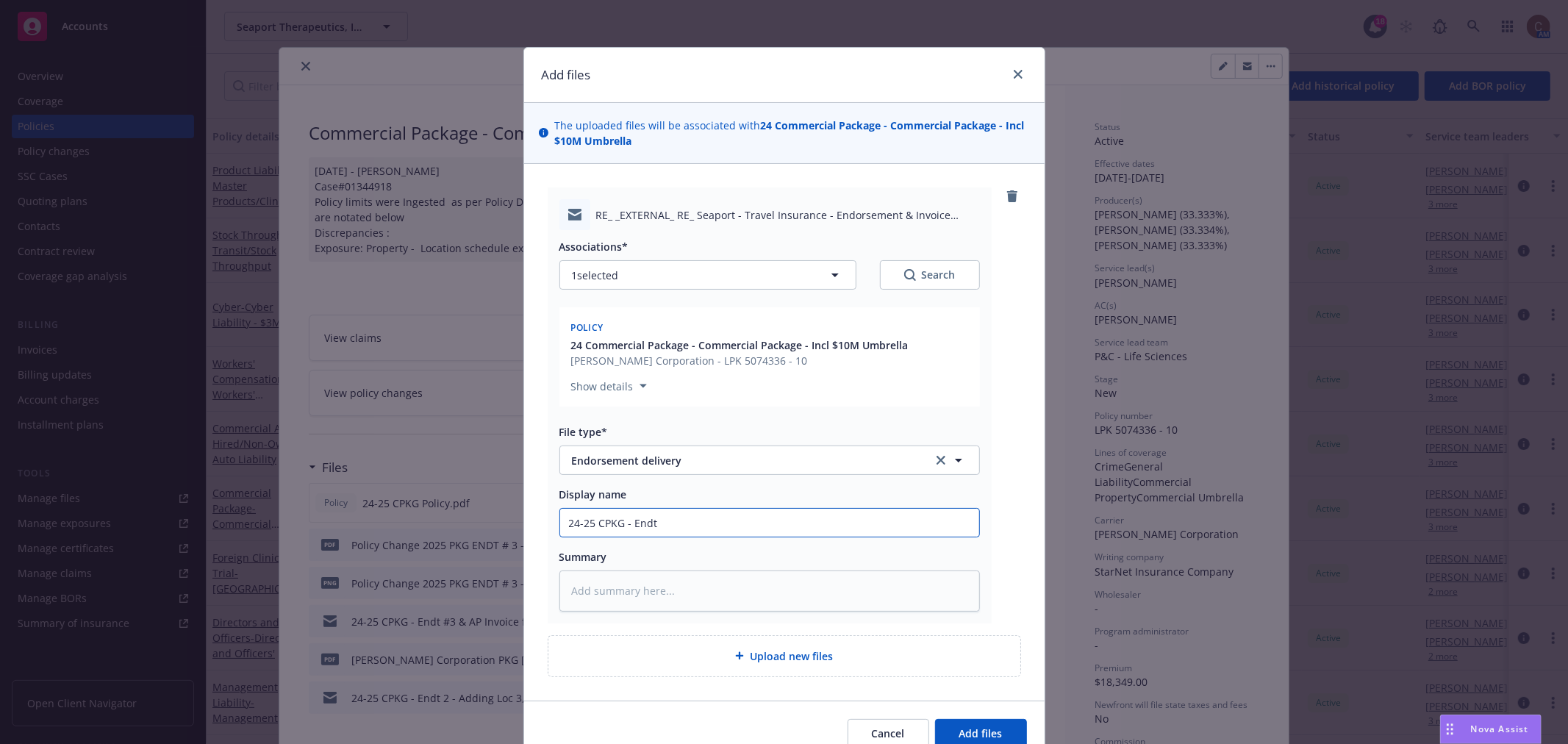
type input "24-25 CPKG - Endt 3"
type textarea "x"
type input "24-25 CPKG - Endt 3"
type textarea "x"
type input "24-25 CPKG - Endt 3 &"
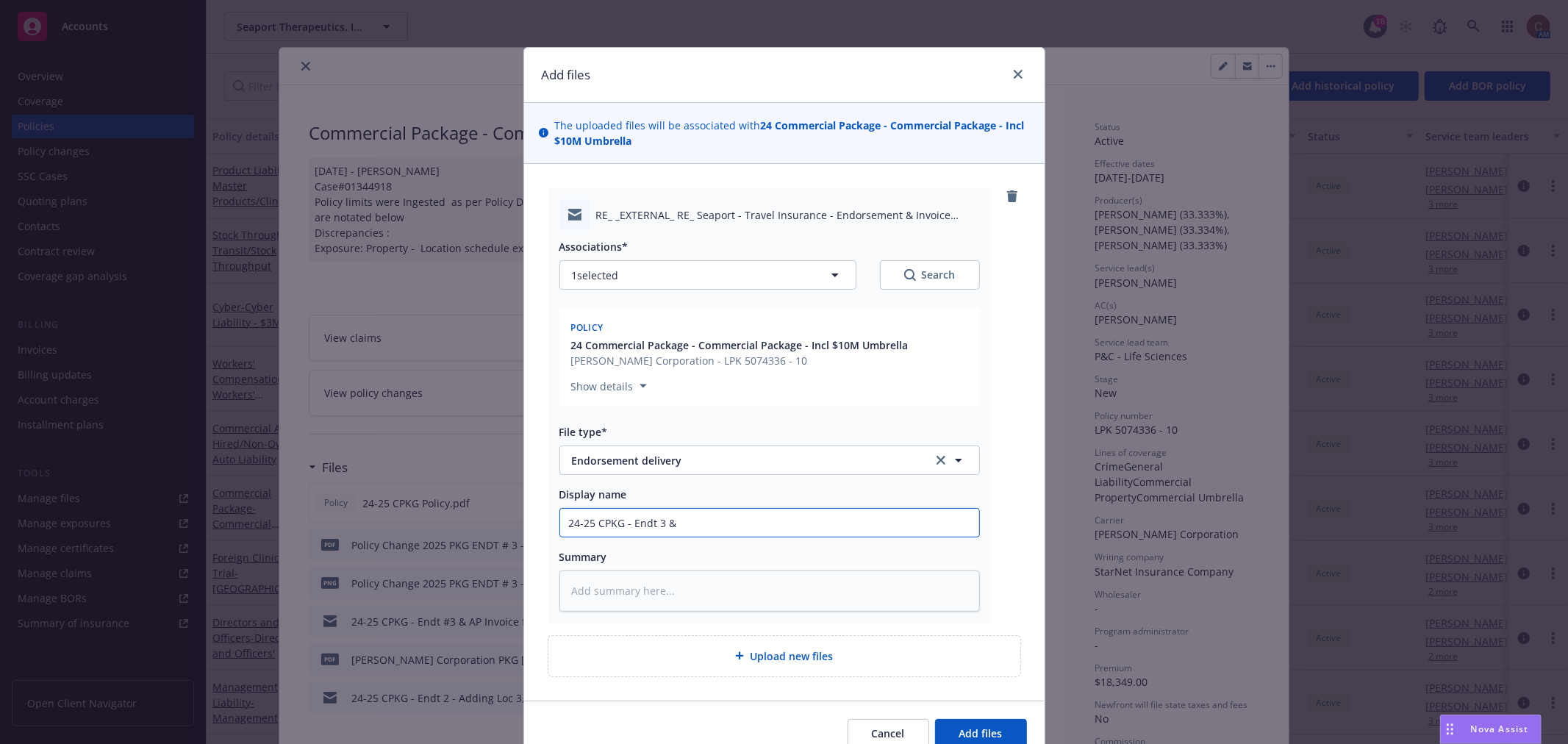
type textarea "x"
type input "24-25 CPKG - Endt 3 & I"
type textarea "x"
type input "24-25 CPKG - Endt 3 & In"
type textarea "x"
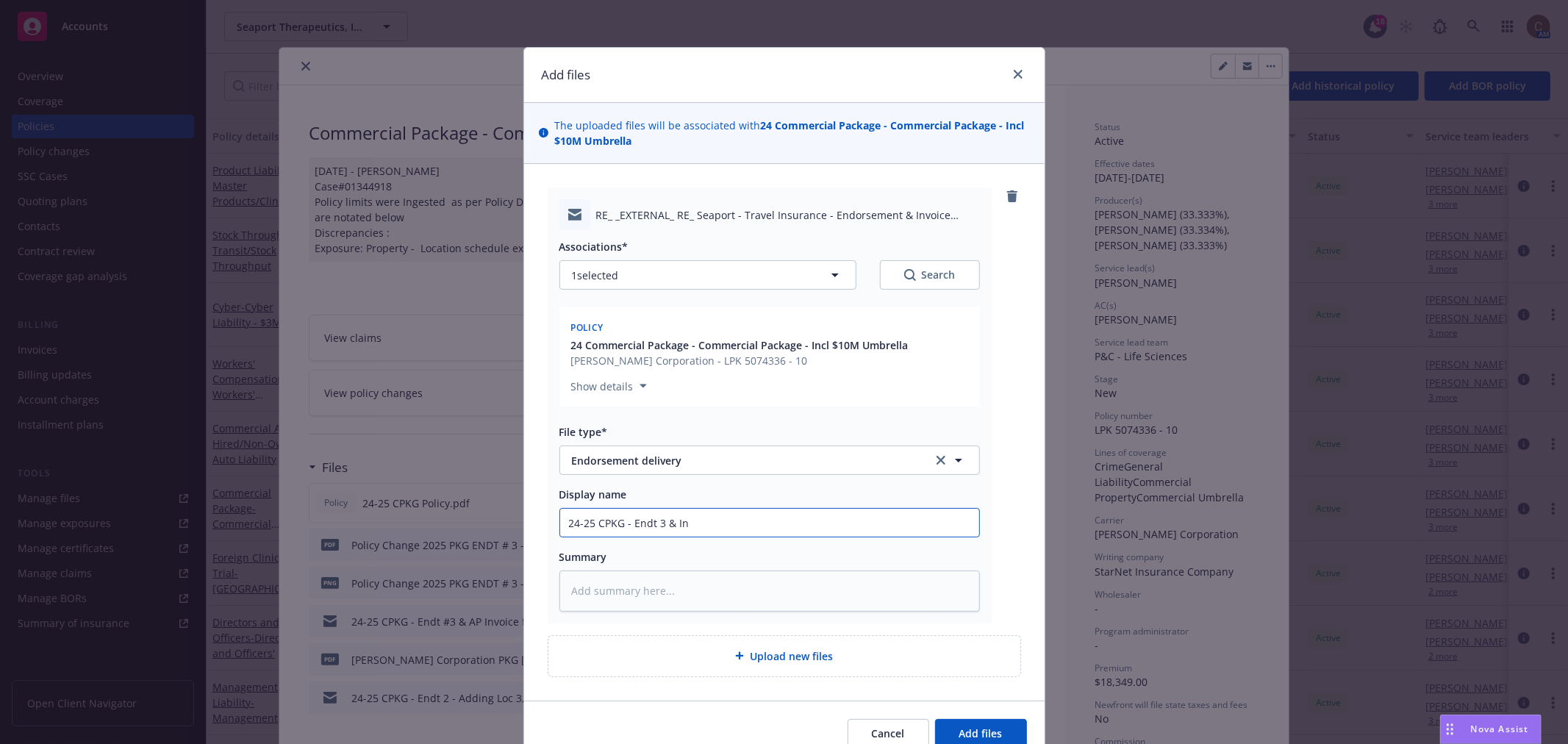
type input "24-25 CPKG - Endt 3 & I"
type textarea "x"
type input "24-25 CPKG - Endt 3 &"
type textarea "x"
type input "24-25 CPKG - Endt 3 & A"
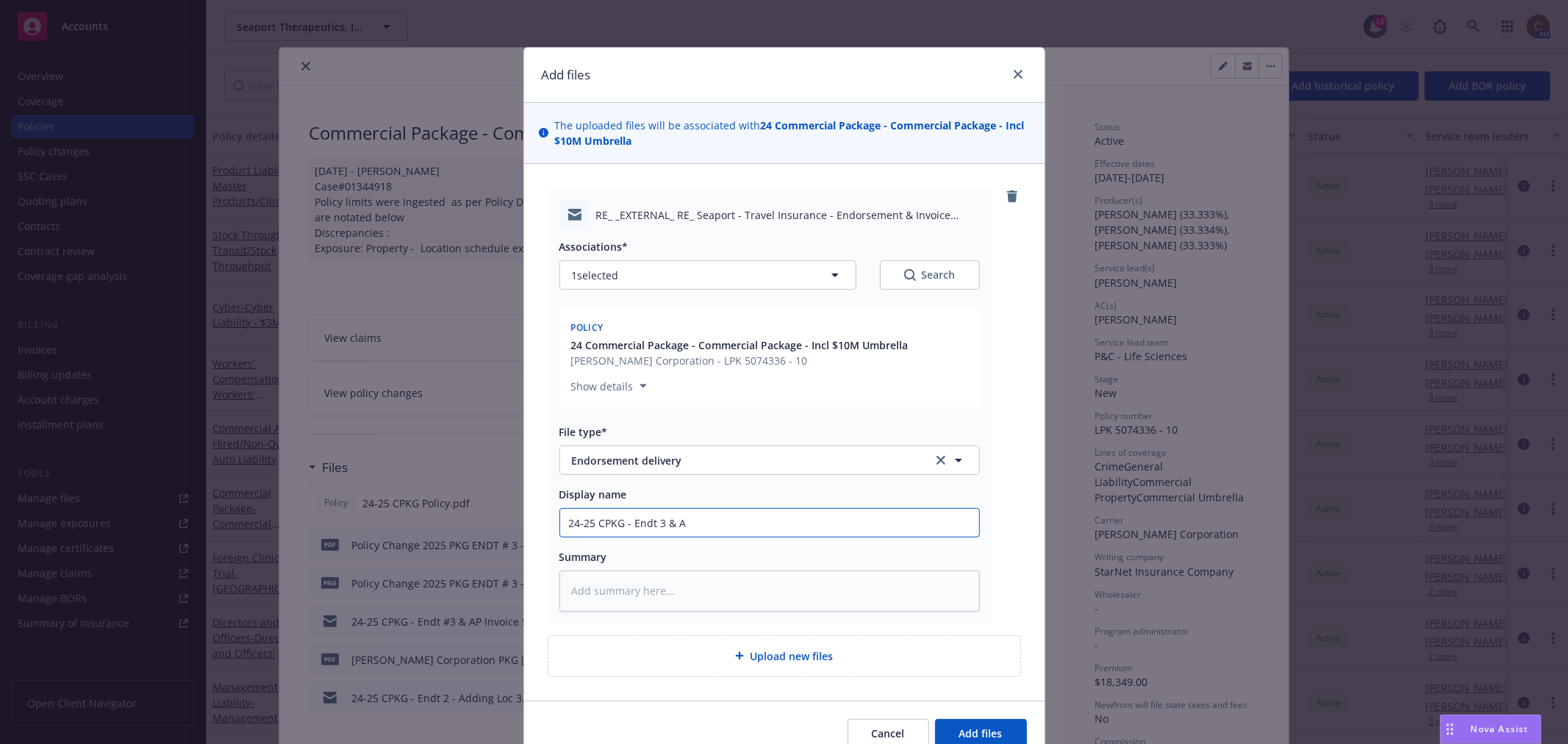
type textarea "x"
type input "24-25 CPKG - Endt 3 & AP"
type textarea "x"
type input "24-25 CPKG - Endt 3 & AP"
type textarea "x"
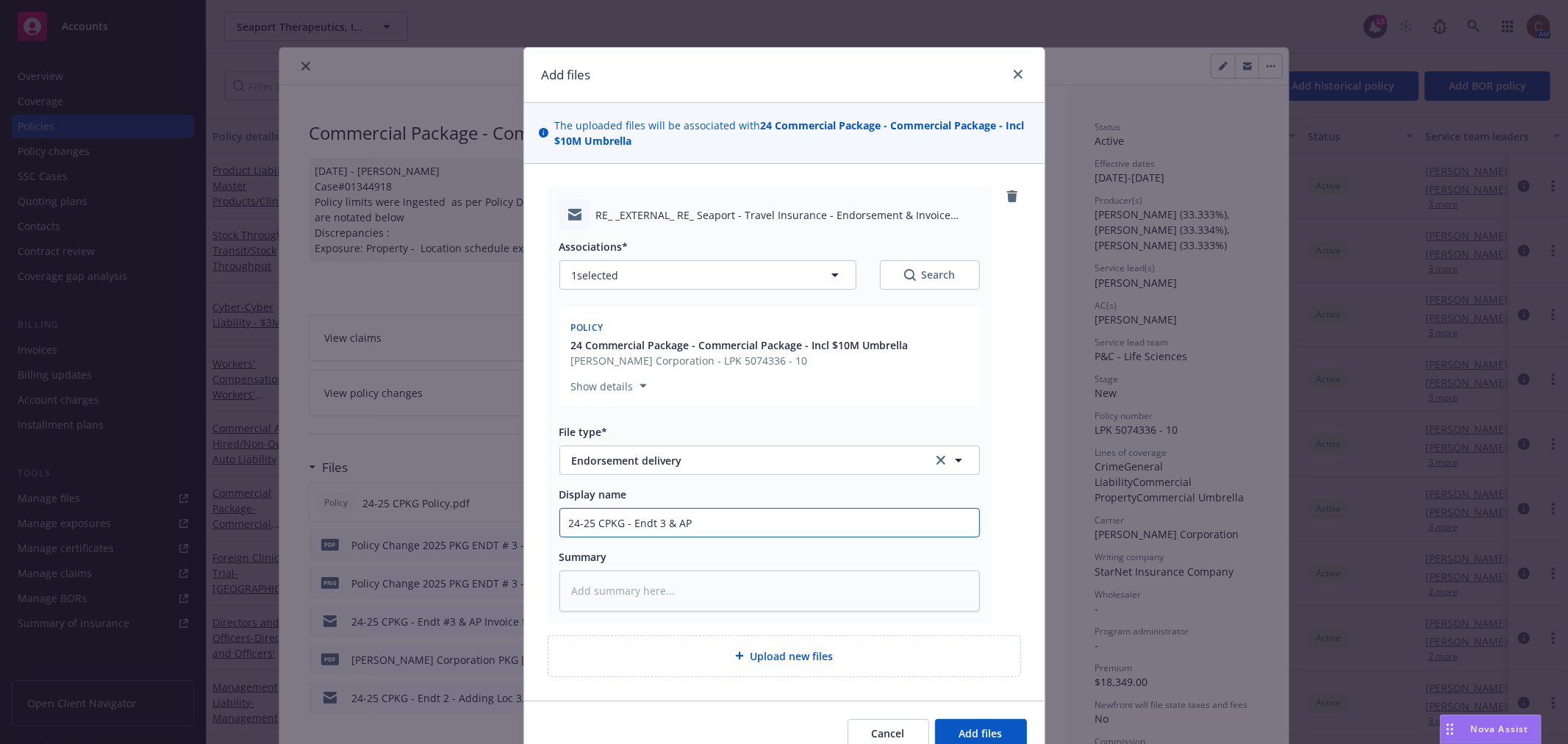
type input "24-25 CPKG - Endt 3 & AP I"
type textarea "x"
type input "24-25 CPKG - Endt 3 & AP In"
type textarea "x"
type input "24-25 CPKG - Endt 3 & AP Inv"
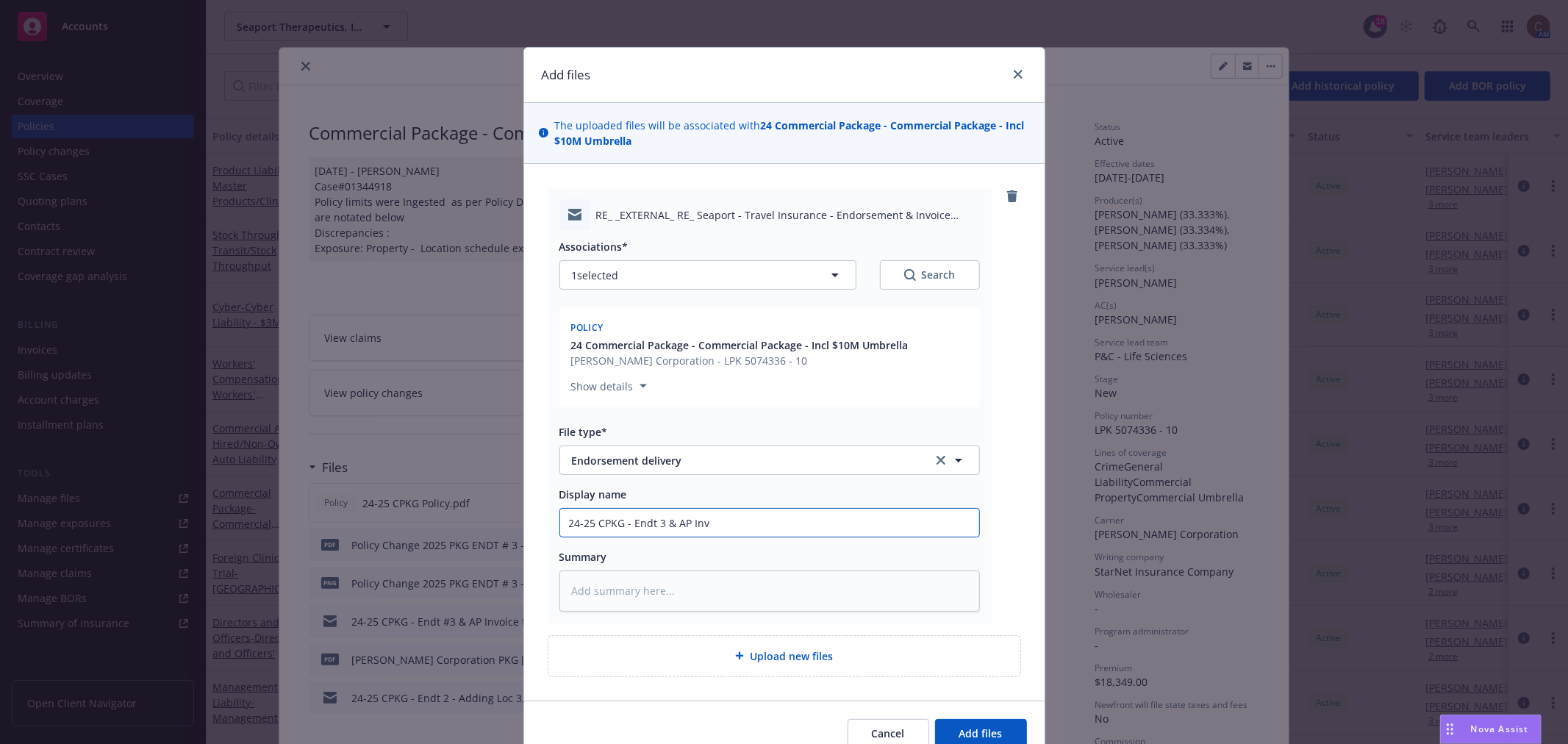
type textarea "x"
type input "24-25 CPKG - Endt 3 & AP Invo"
type textarea "x"
type input "24-25 CPKG - Endt 3 & AP Invoic"
type textarea "x"
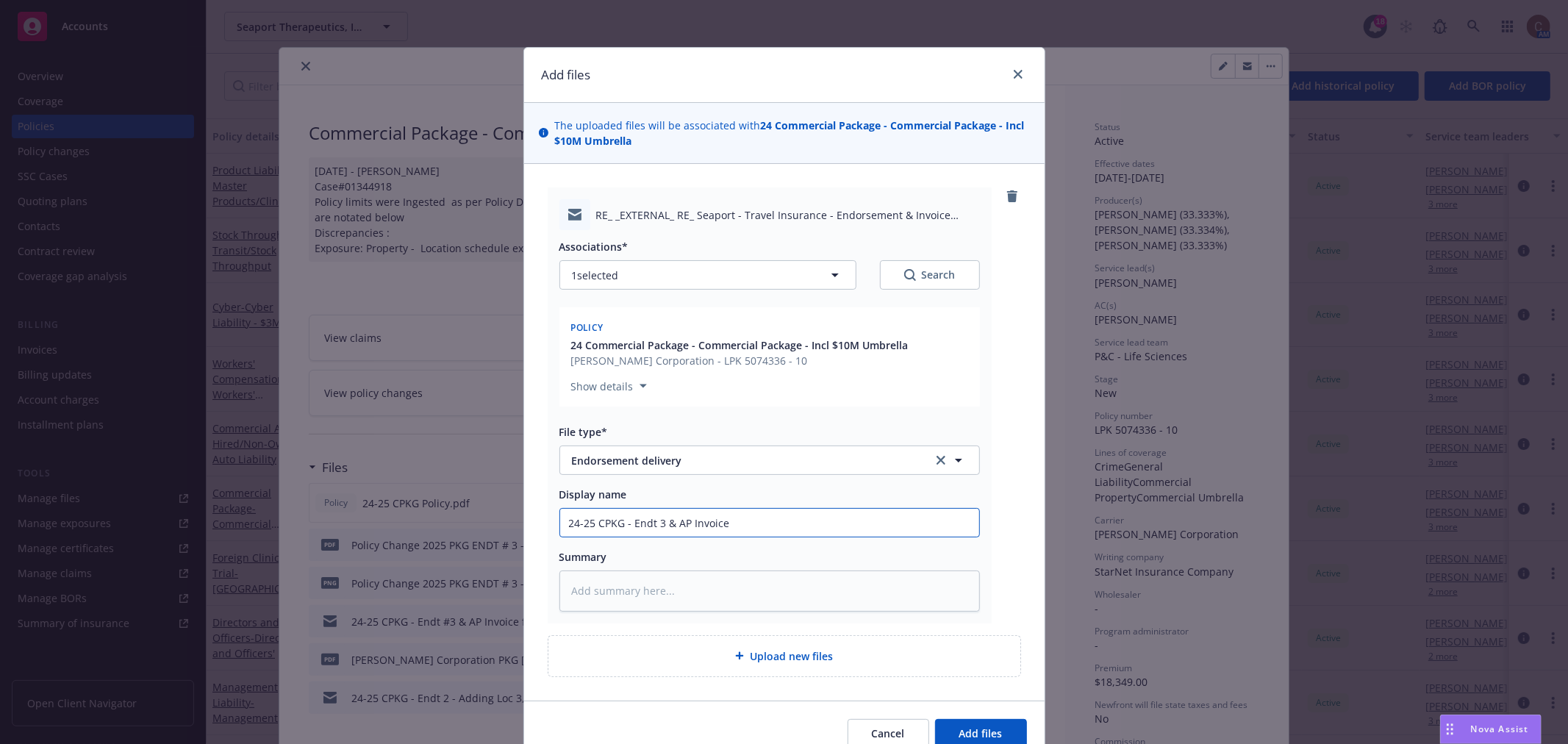
type input "24-25 CPKG - Endt 3 & AP Invoice"
type textarea "x"
type input "24-25 CPKG - Endt 3 & AP Invoice s"
type textarea "x"
type input "24-25 CPKG - Endt 3 & AP Invoice se"
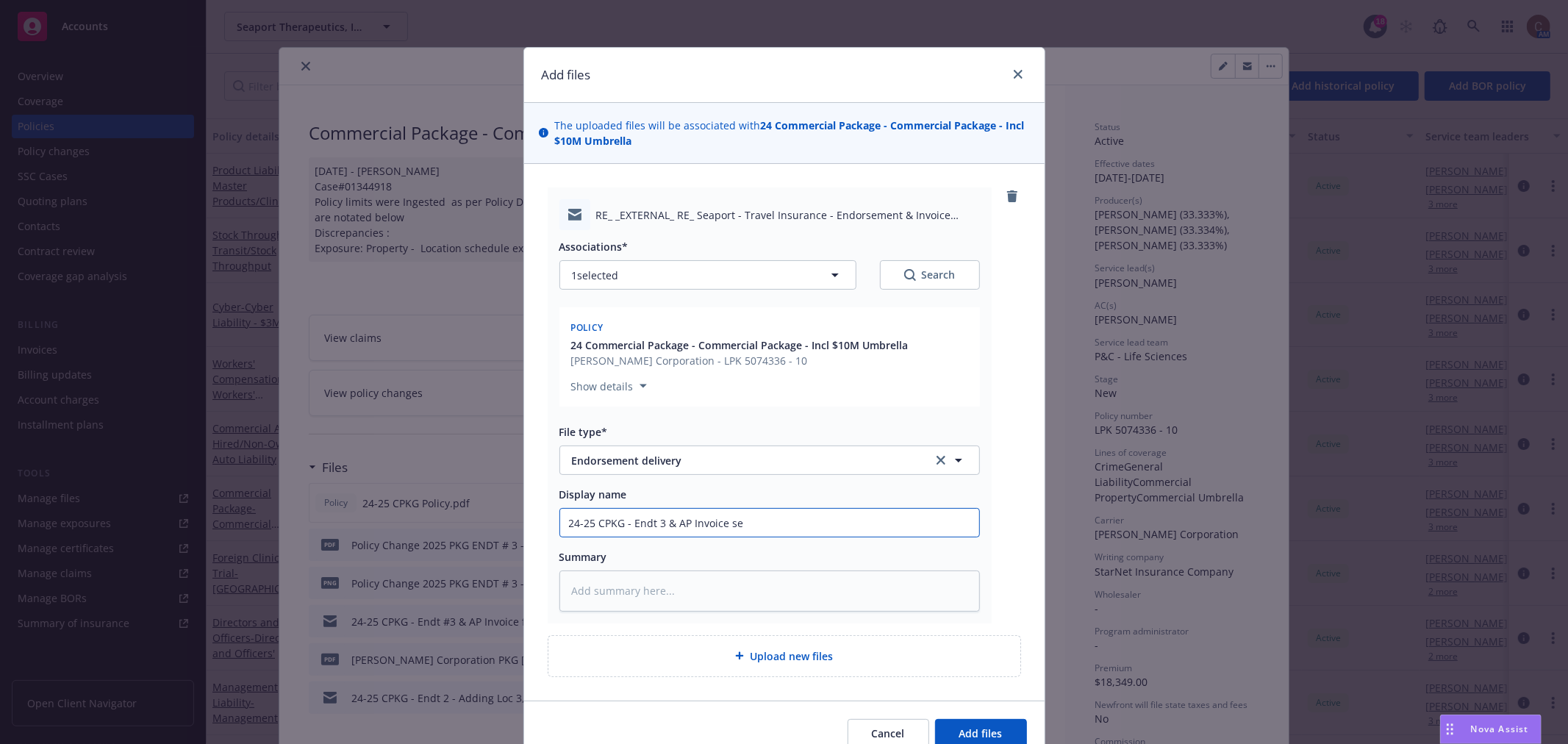
type textarea "x"
type input "24-25 CPKG - Endt 3 & AP Invoice sen"
type textarea "x"
type input "24-25 CPKG - Endt 3 & AP Invoice sent"
type textarea "x"
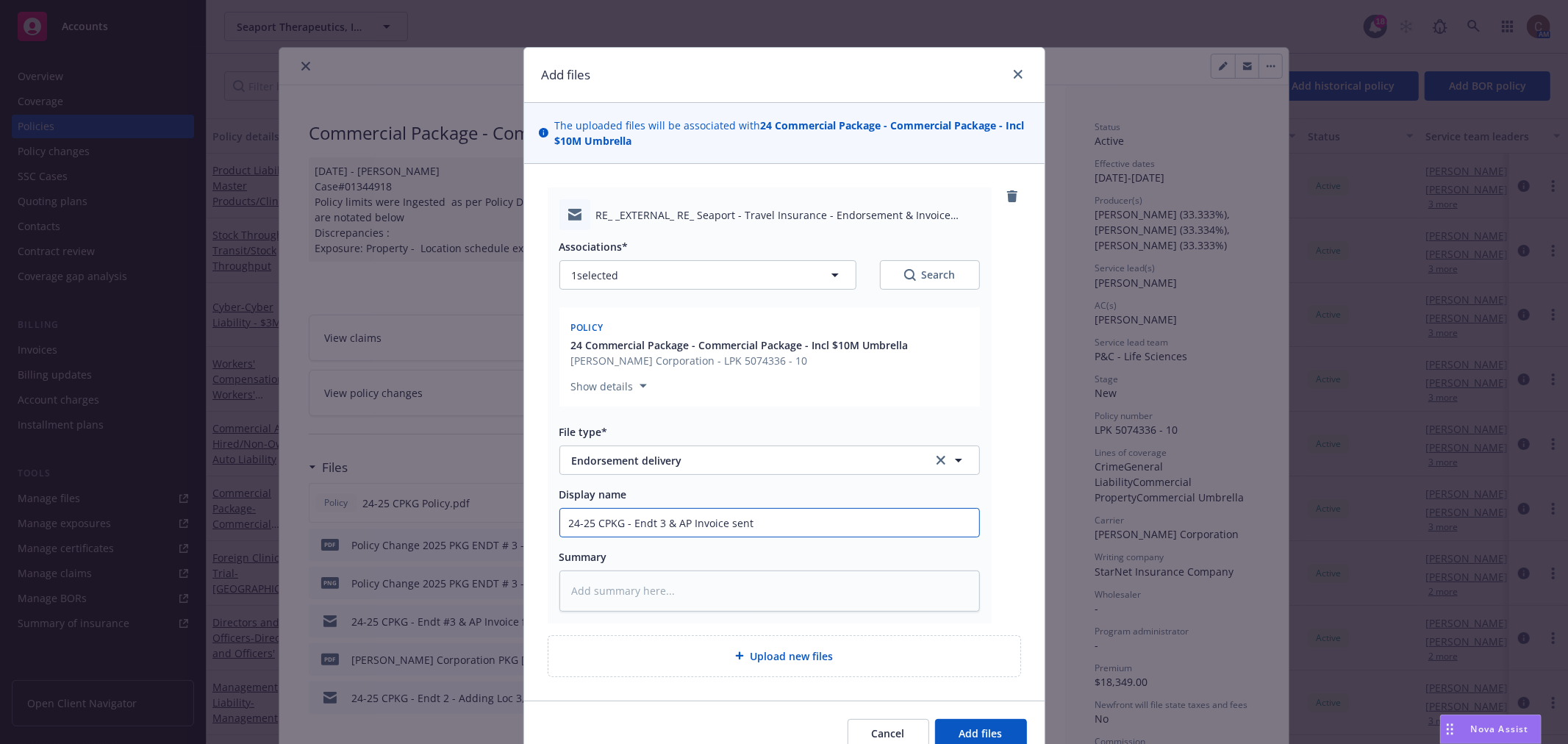
type input "24-25 CPKG - Endt 3 & AP Invoice sent"
type textarea "x"
type input "24-25 CPKG - Endt 3 & AP Invoice sent t"
type textarea "x"
type input "24-25 CPKG - Endt 3 & AP Invoice sent to"
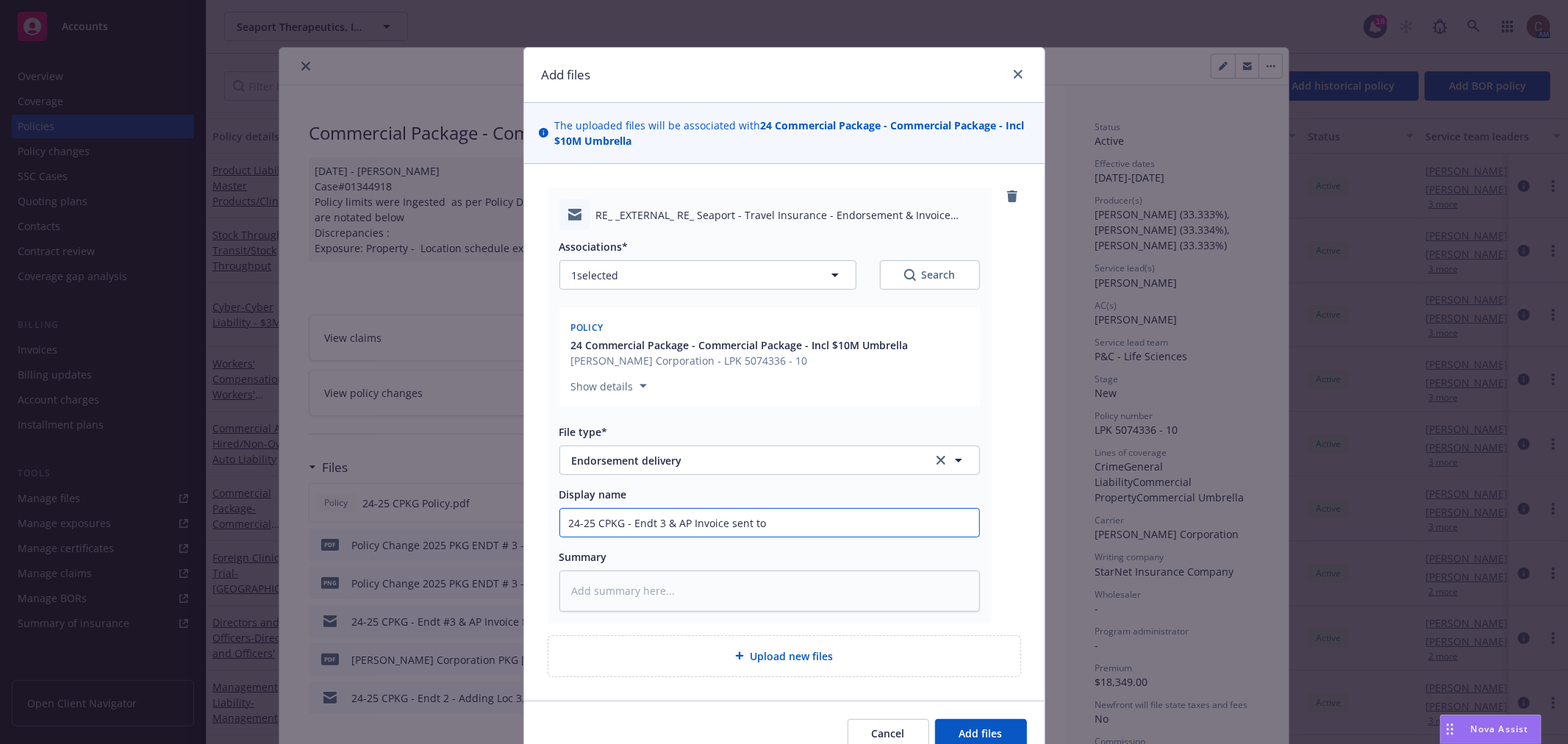
type textarea "x"
type input "24-25 CPKG - Endt 3 & AP Invoice sent to"
type textarea "x"
type input "24-25 CPKG - Endt 3 & AP Invoice sent to i"
type textarea "x"
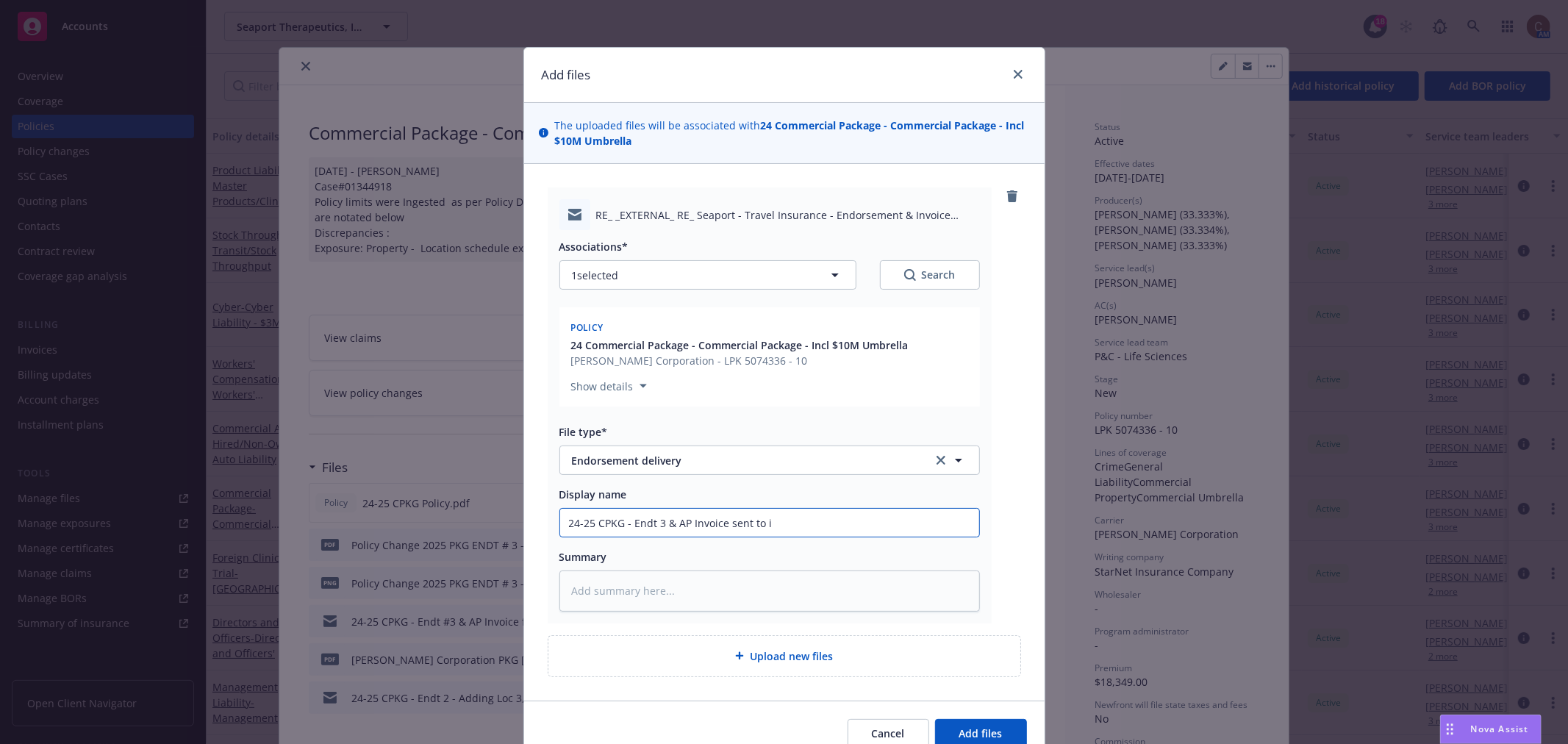
type input "24-25 CPKG - Endt 3 & AP Invoice sent to in"
type textarea "x"
type input "24-25 CPKG - Endt 3 & AP Invoice sent to ins"
type textarea "x"
type input "24-25 CPKG - Endt 3 & AP Invoice sent to insu"
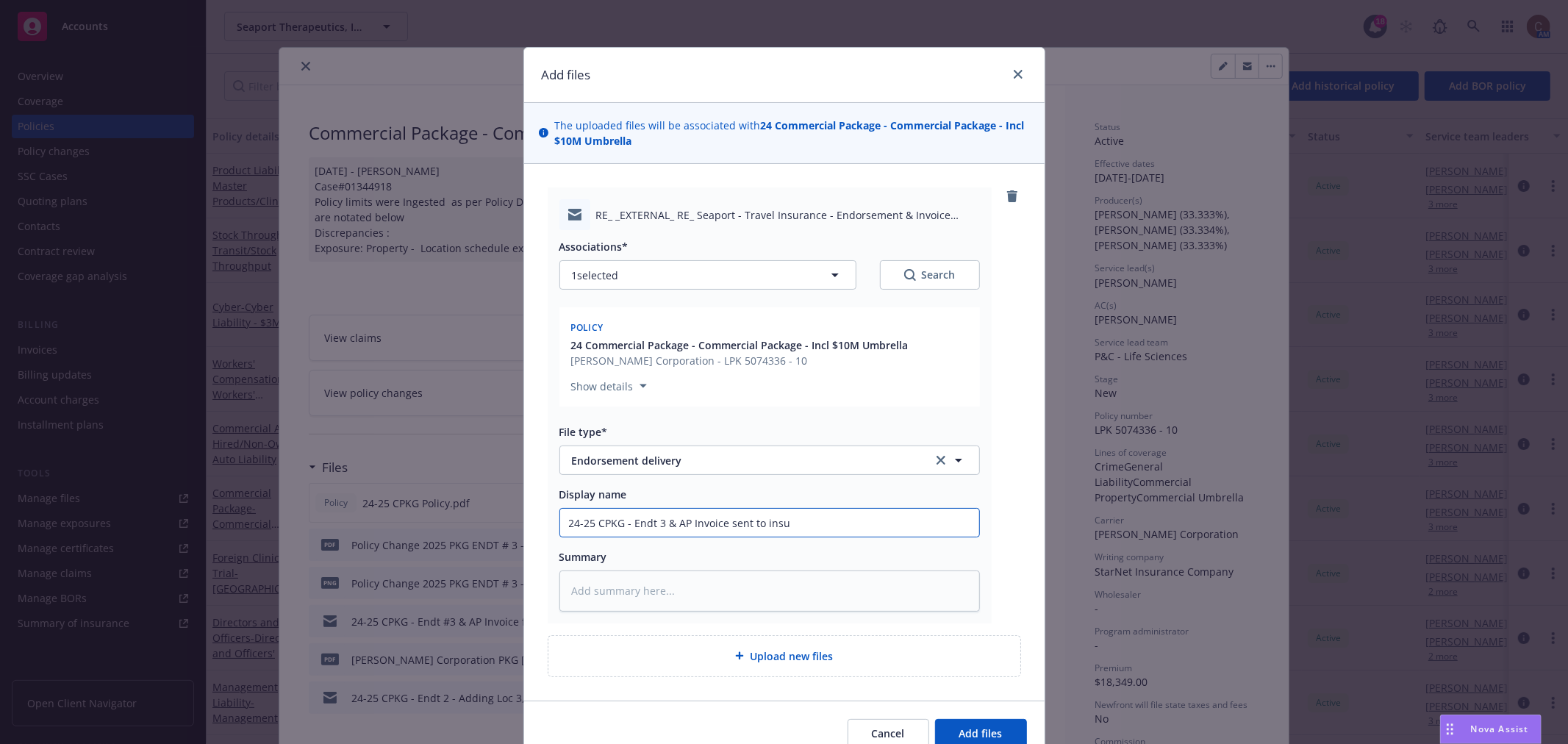
type textarea "x"
type input "24-25 CPKG - Endt 3 & AP Invoice sent to insur"
type textarea "x"
type input "24-25 CPKG - Endt 3 & AP Invoice sent to insure"
type textarea "x"
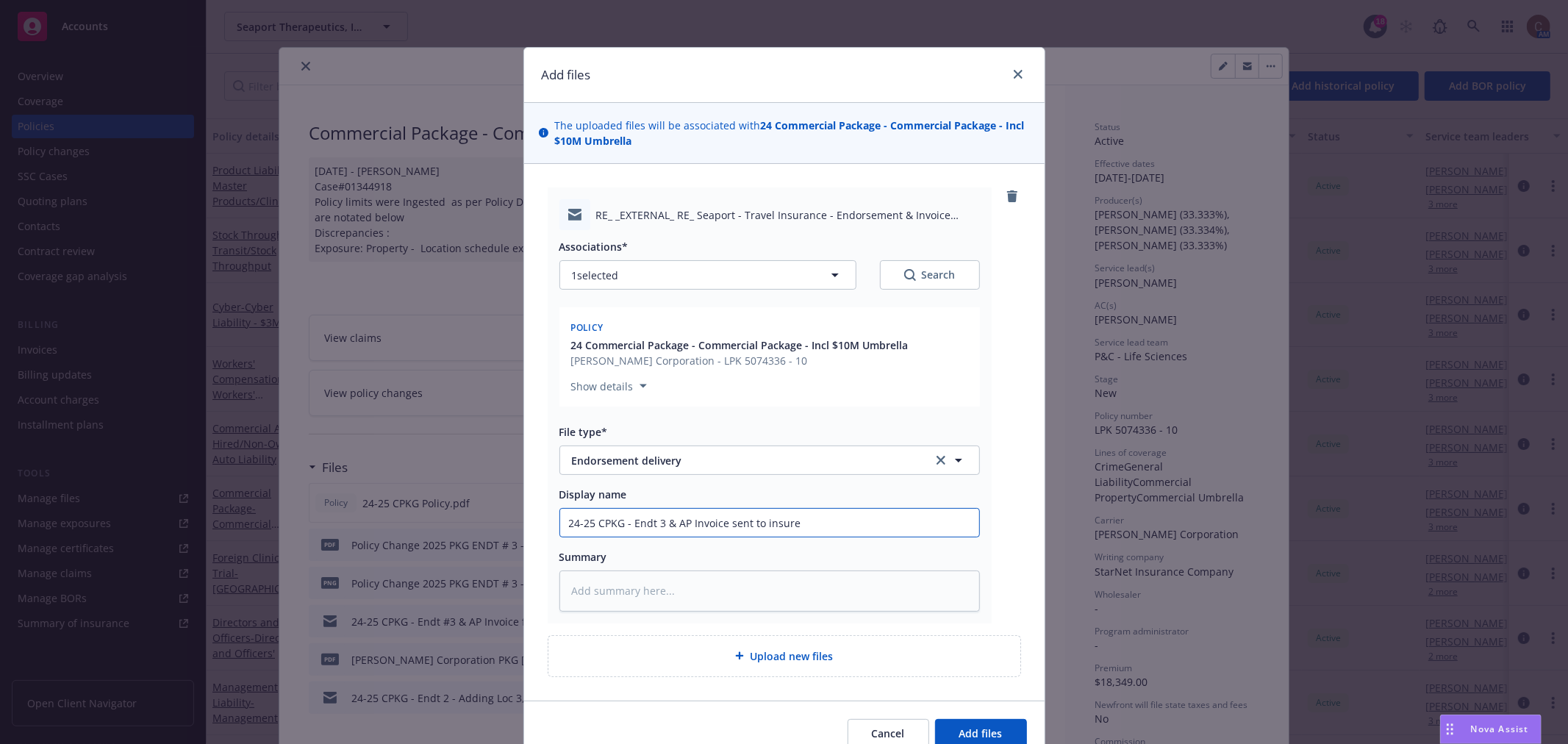
type input "24-25 CPKG - Endt 3 & AP Invoice sent to insured"
type textarea "x"
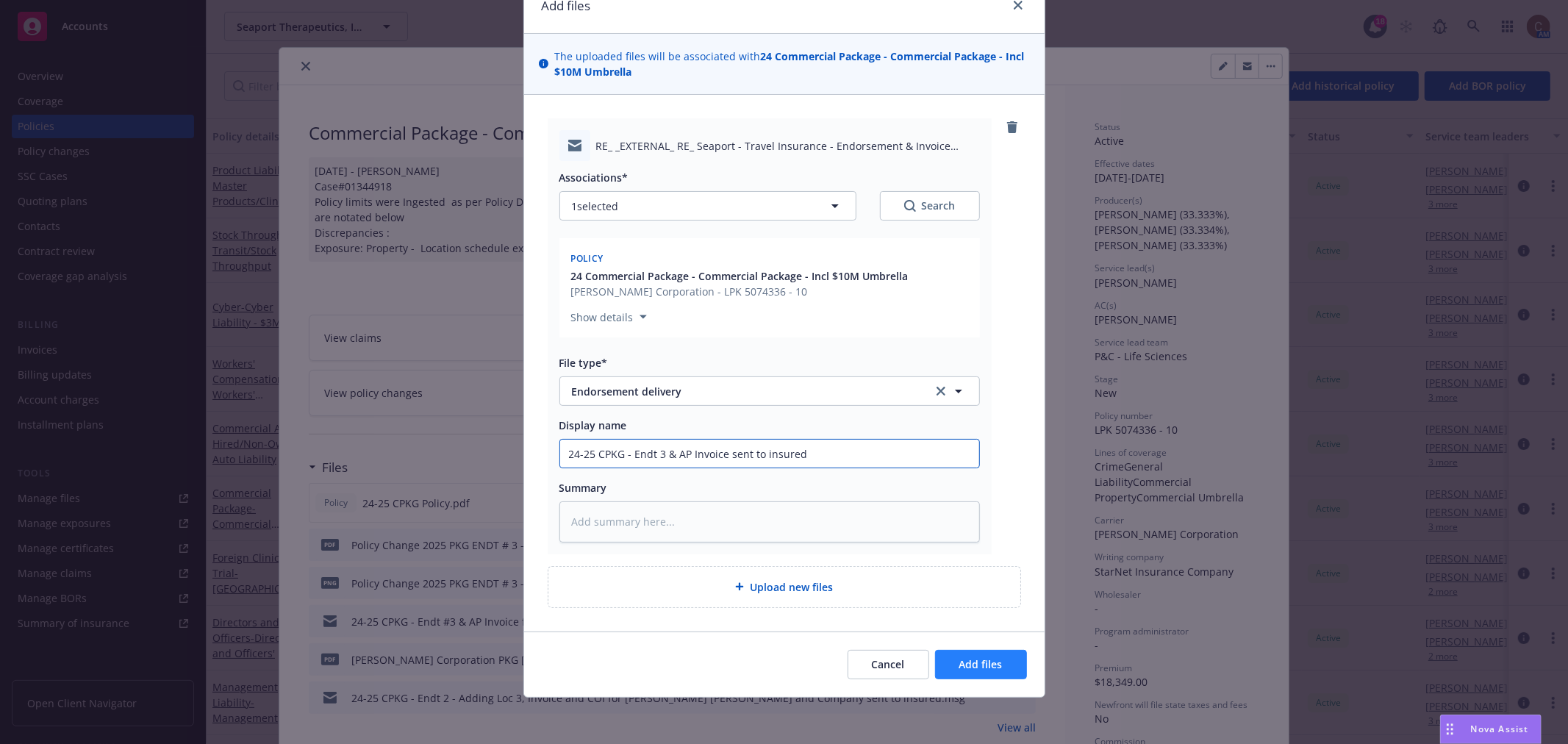
type input "24-25 CPKG - Endt 3 & AP Invoice sent to insured"
click at [979, 653] on button "Add files" at bounding box center [981, 664] width 92 height 30
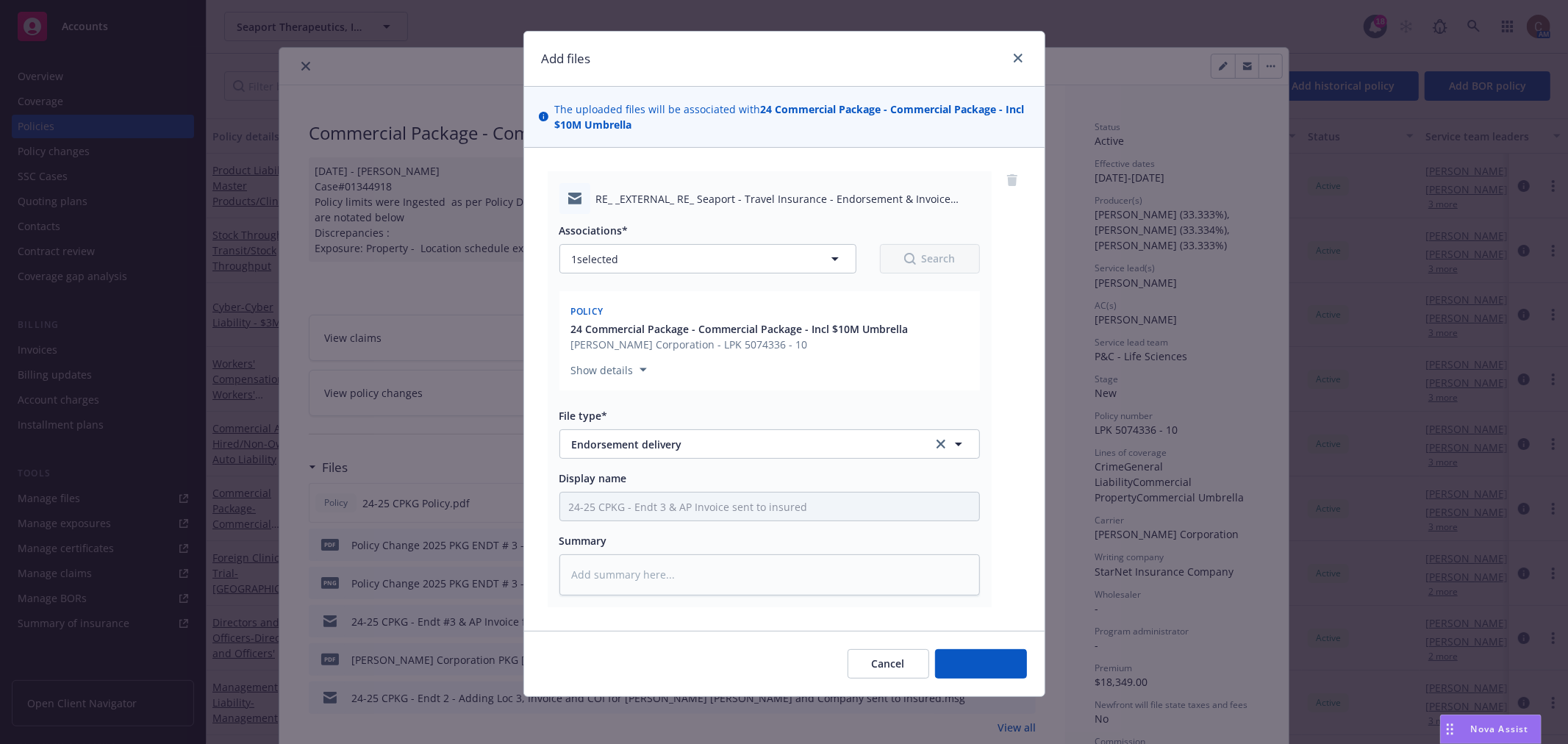
scroll to position [15, 0]
type textarea "x"
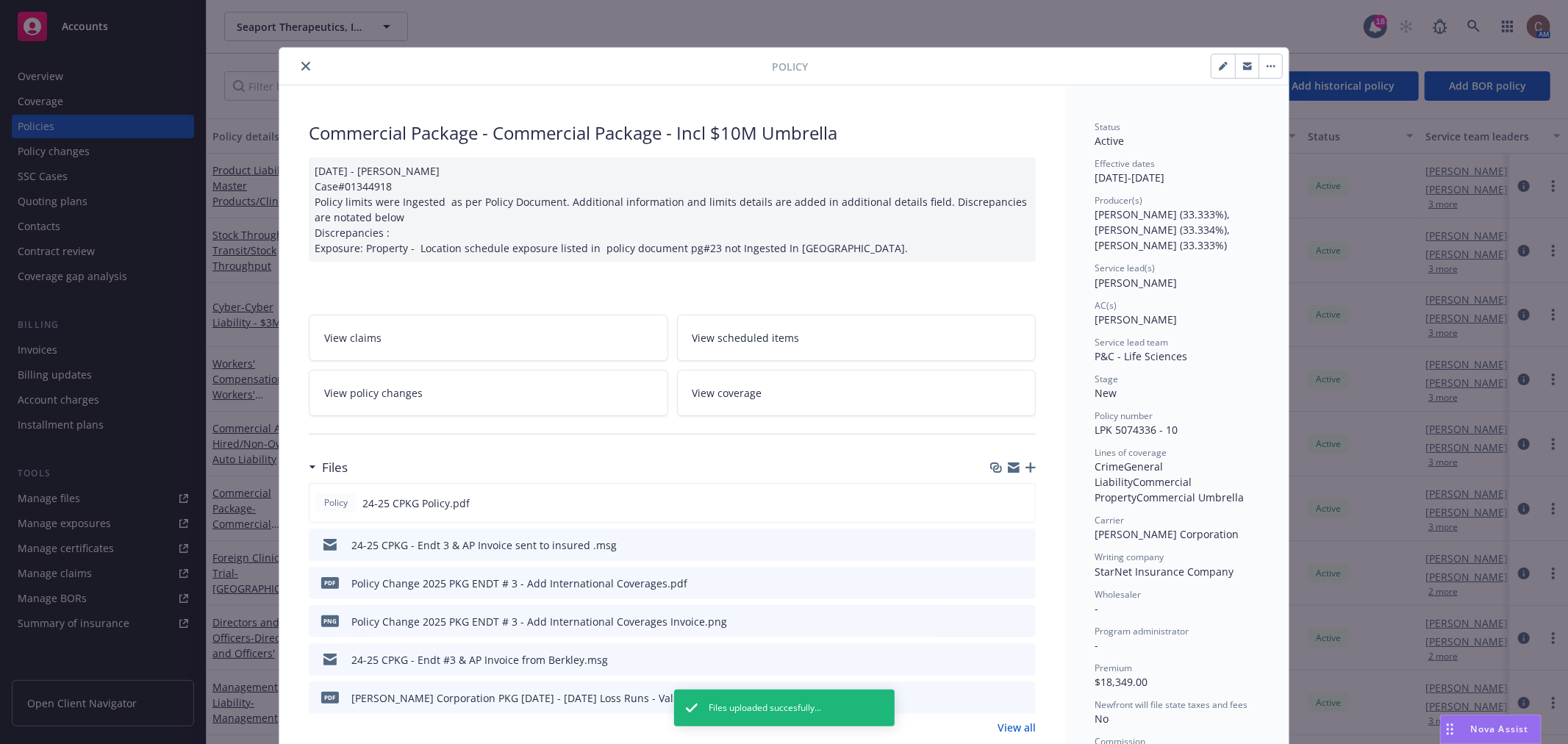
click at [301, 64] on icon "close" at bounding box center [305, 66] width 8 height 8
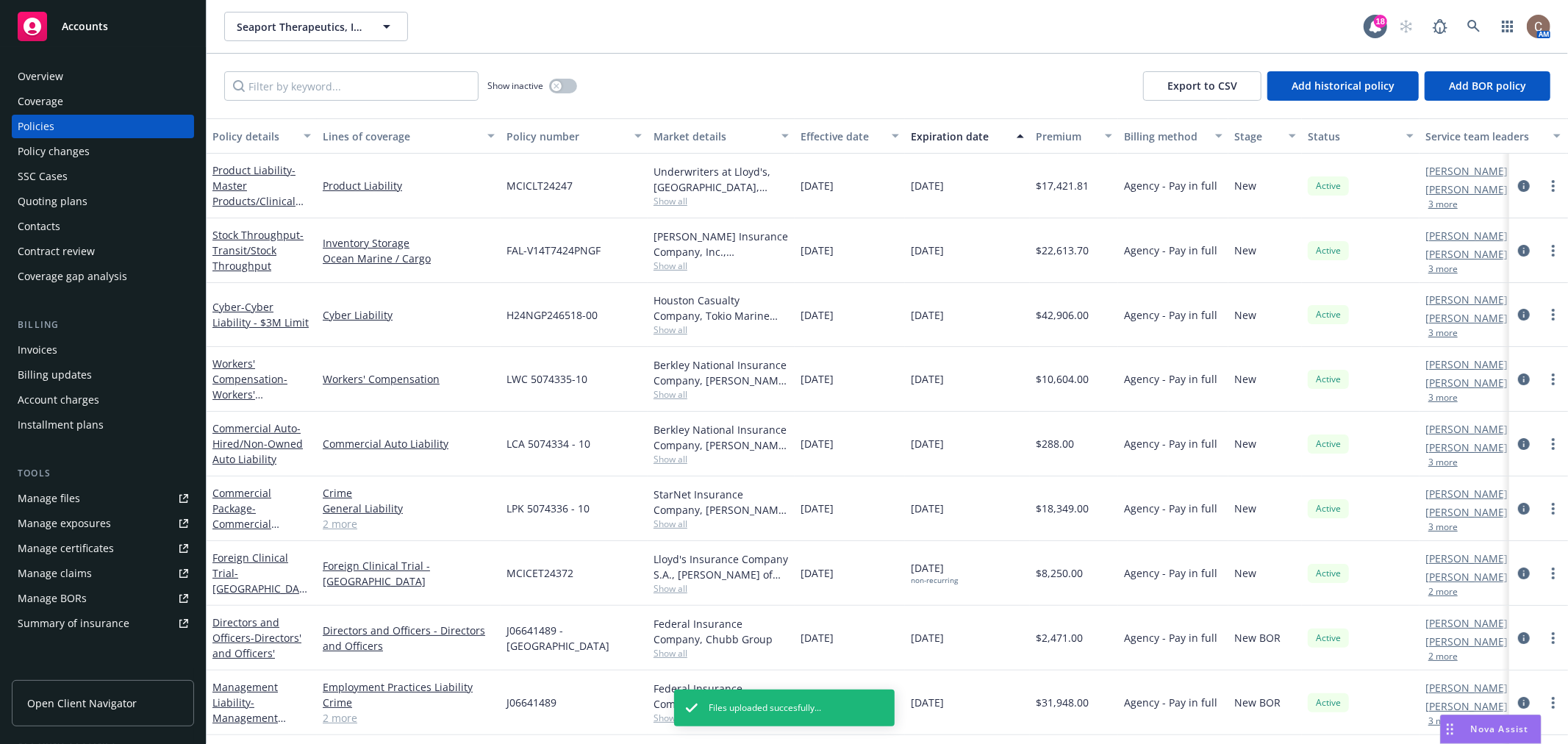
click at [110, 20] on div "Accounts" at bounding box center [103, 26] width 170 height 30
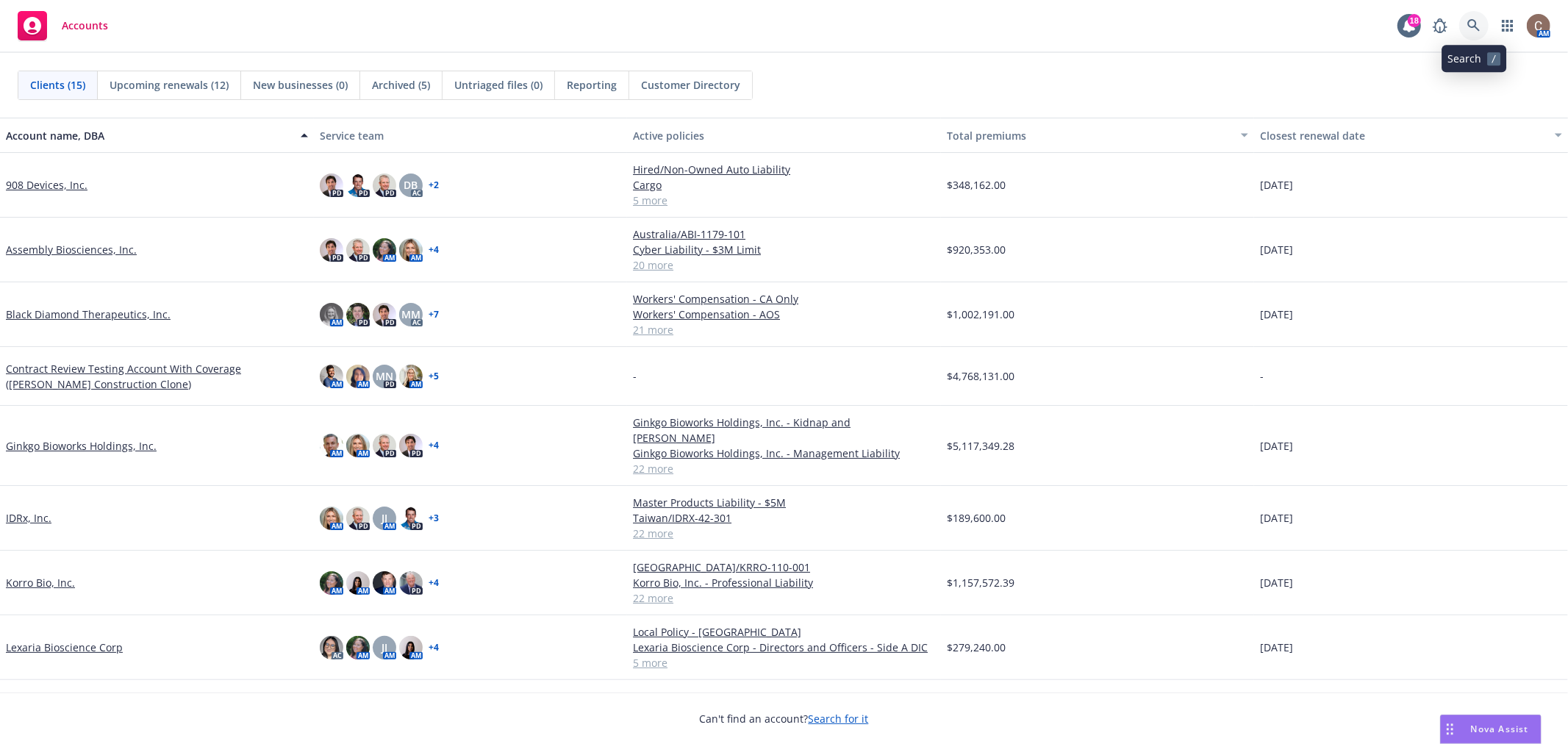
click at [1470, 22] on icon at bounding box center [1474, 26] width 14 height 14
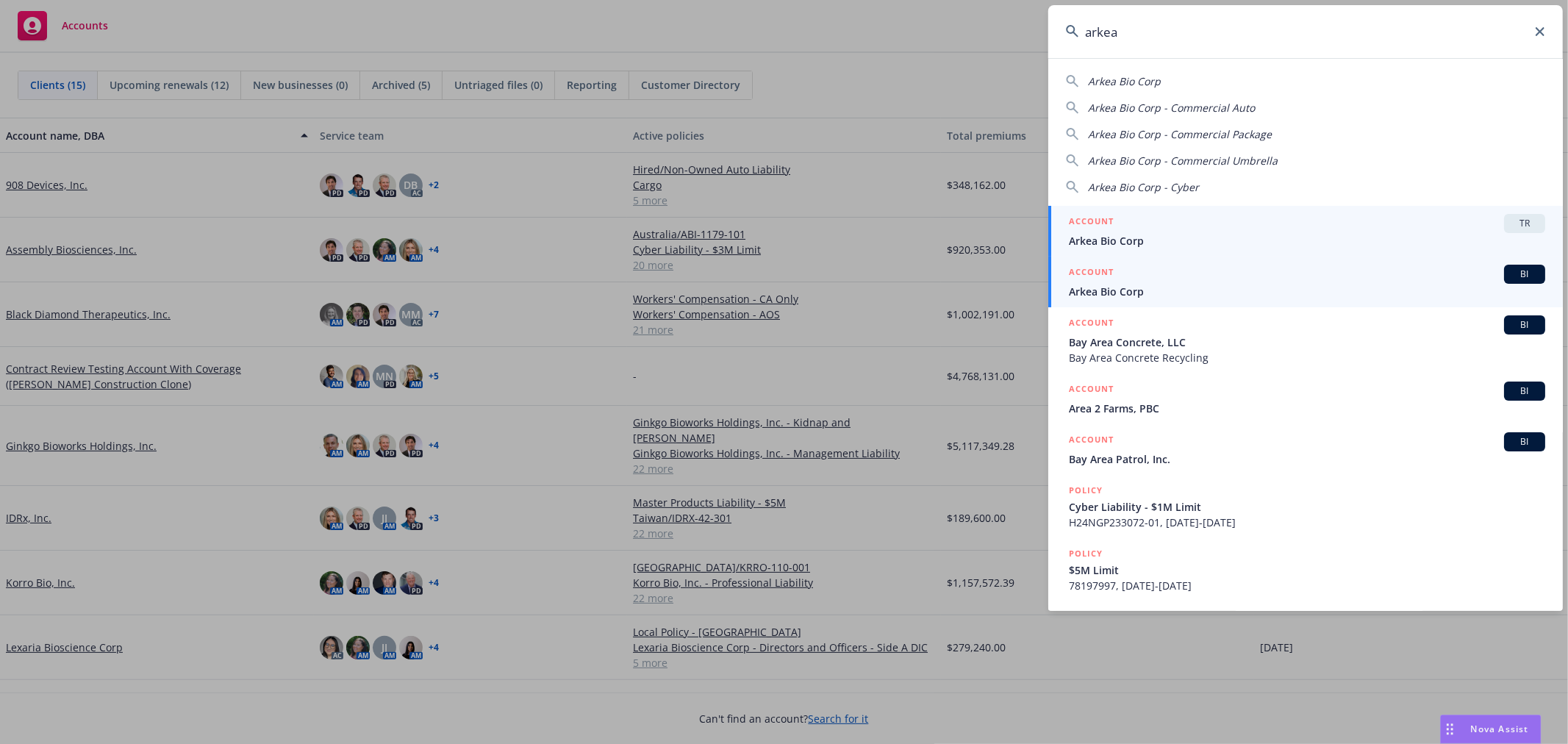
type input "arkea"
click at [1135, 280] on div "ACCOUNT BI" at bounding box center [1308, 274] width 477 height 20
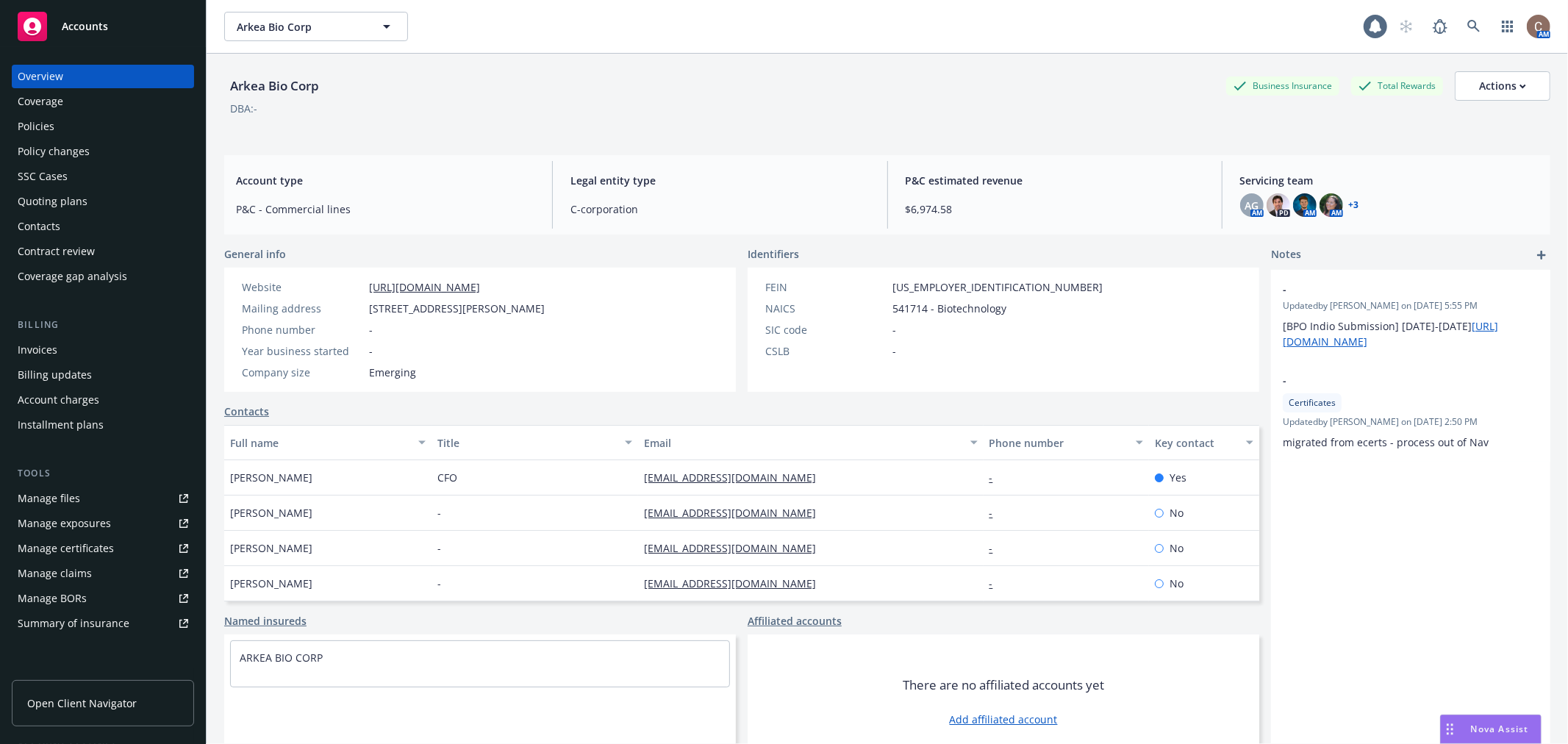
click at [32, 120] on div "Policies" at bounding box center [36, 126] width 36 height 24
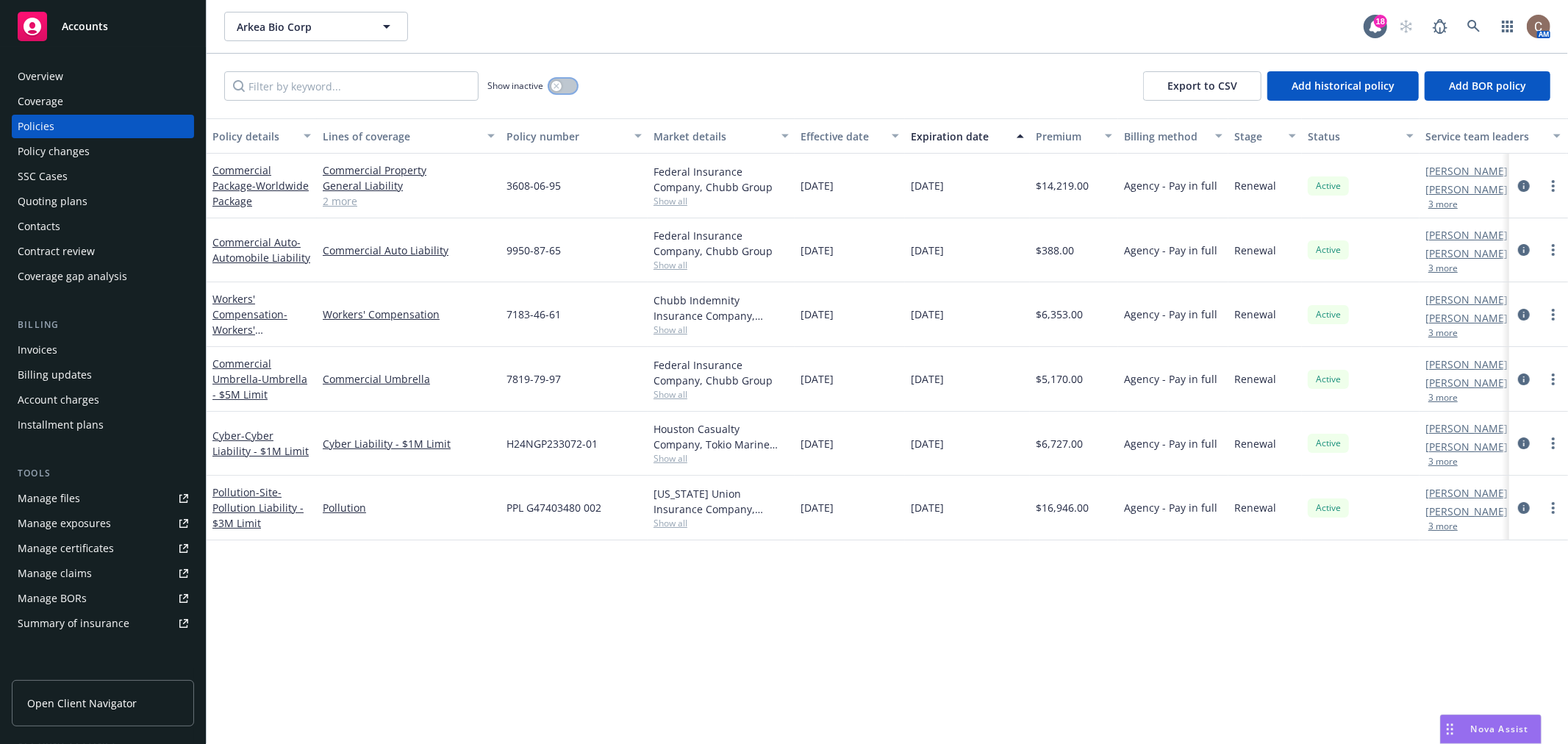
click at [561, 86] on button "button" at bounding box center [563, 86] width 28 height 14
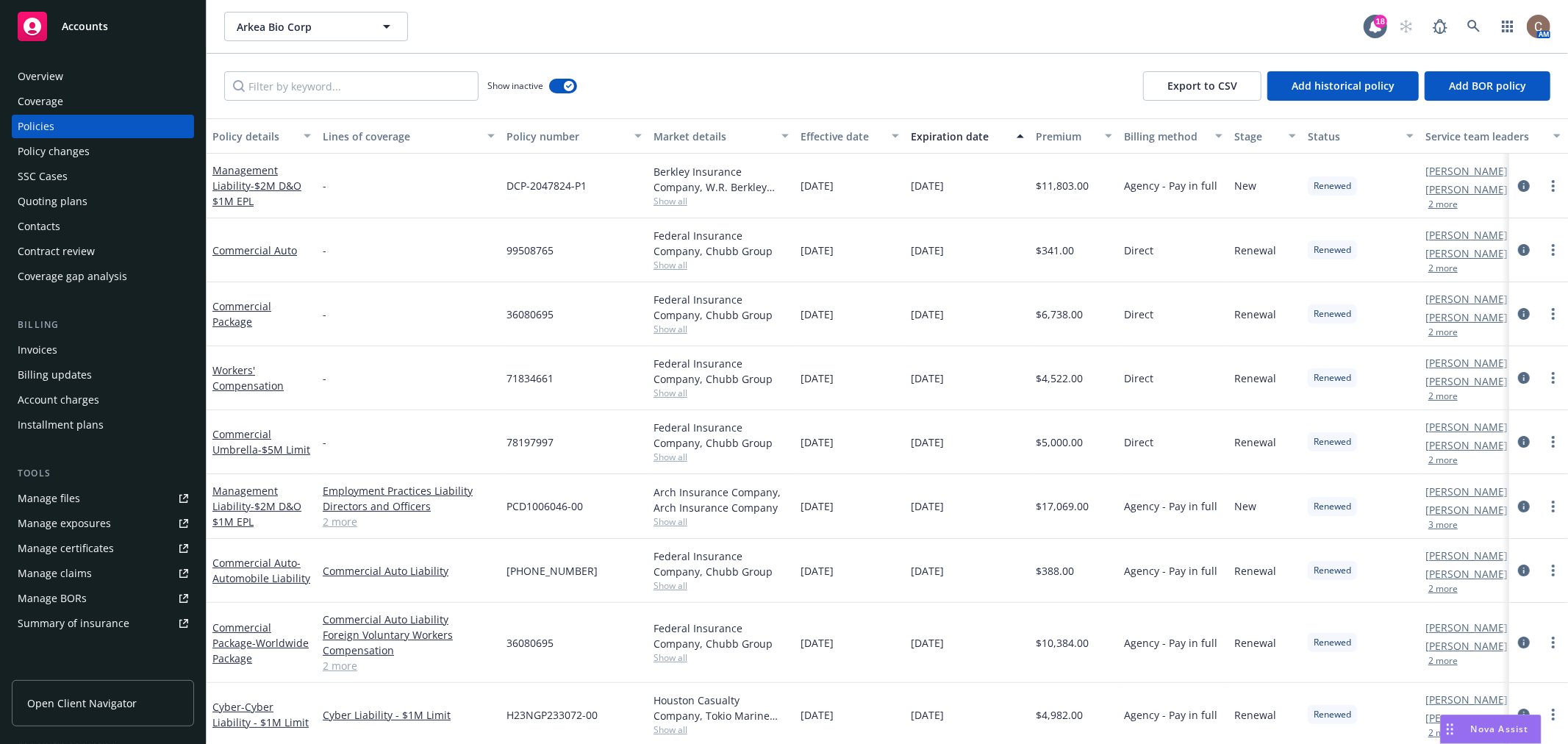
drag, startPoint x: 981, startPoint y: 188, endPoint x: 799, endPoint y: 189, distance: 182.0
click at [799, 189] on div "Management Liability - $2M D&O $1M EPL - DCP-2047824-P1 Berkley Insurance Compa…" at bounding box center [916, 186] width 1419 height 64
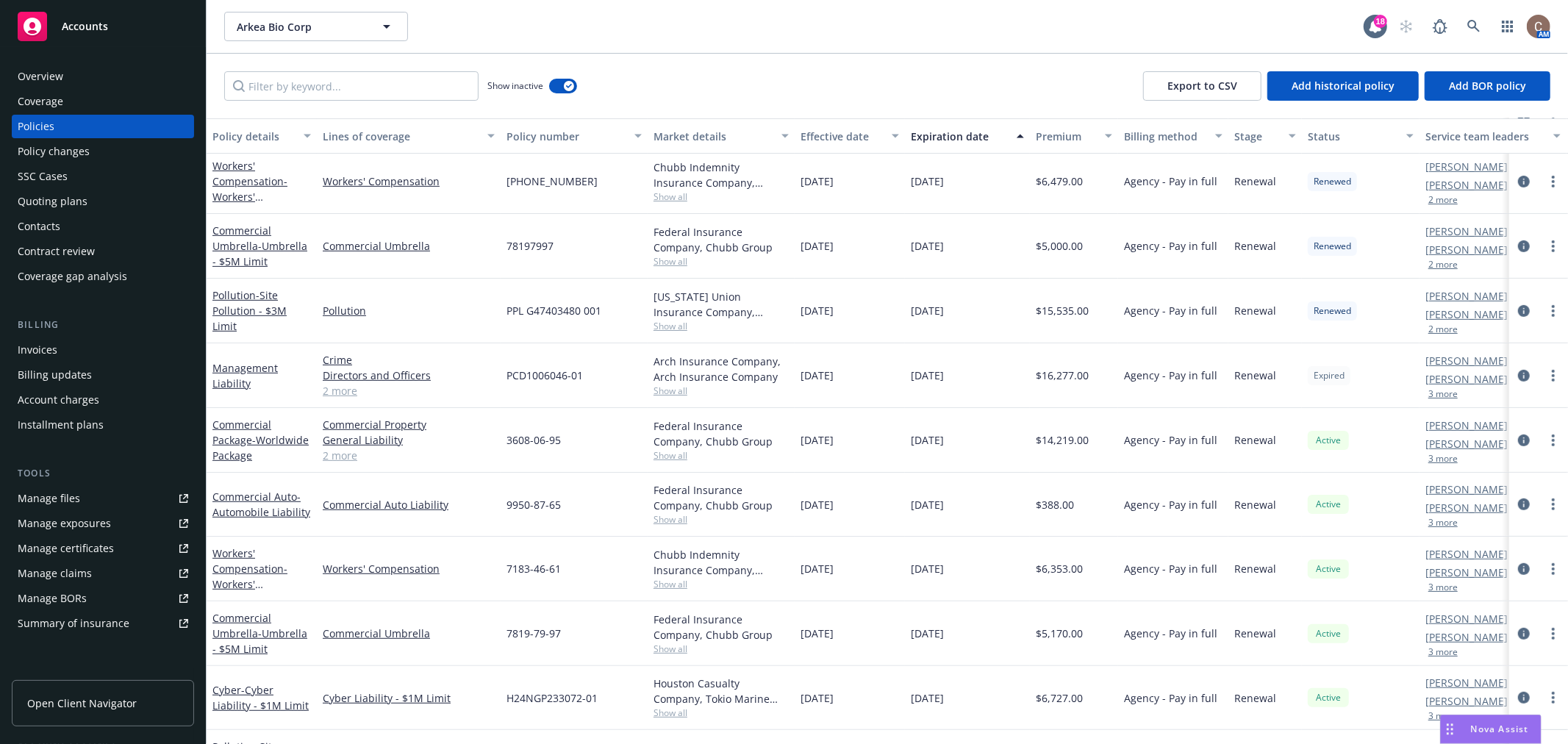
drag, startPoint x: 968, startPoint y: 370, endPoint x: 801, endPoint y: 378, distance: 167.2
click at [801, 378] on div "Management Liability Crime Directors and Officers Employment Practices Liabilit…" at bounding box center [916, 376] width 1419 height 64
click at [46, 127] on div "Policies" at bounding box center [36, 126] width 36 height 24
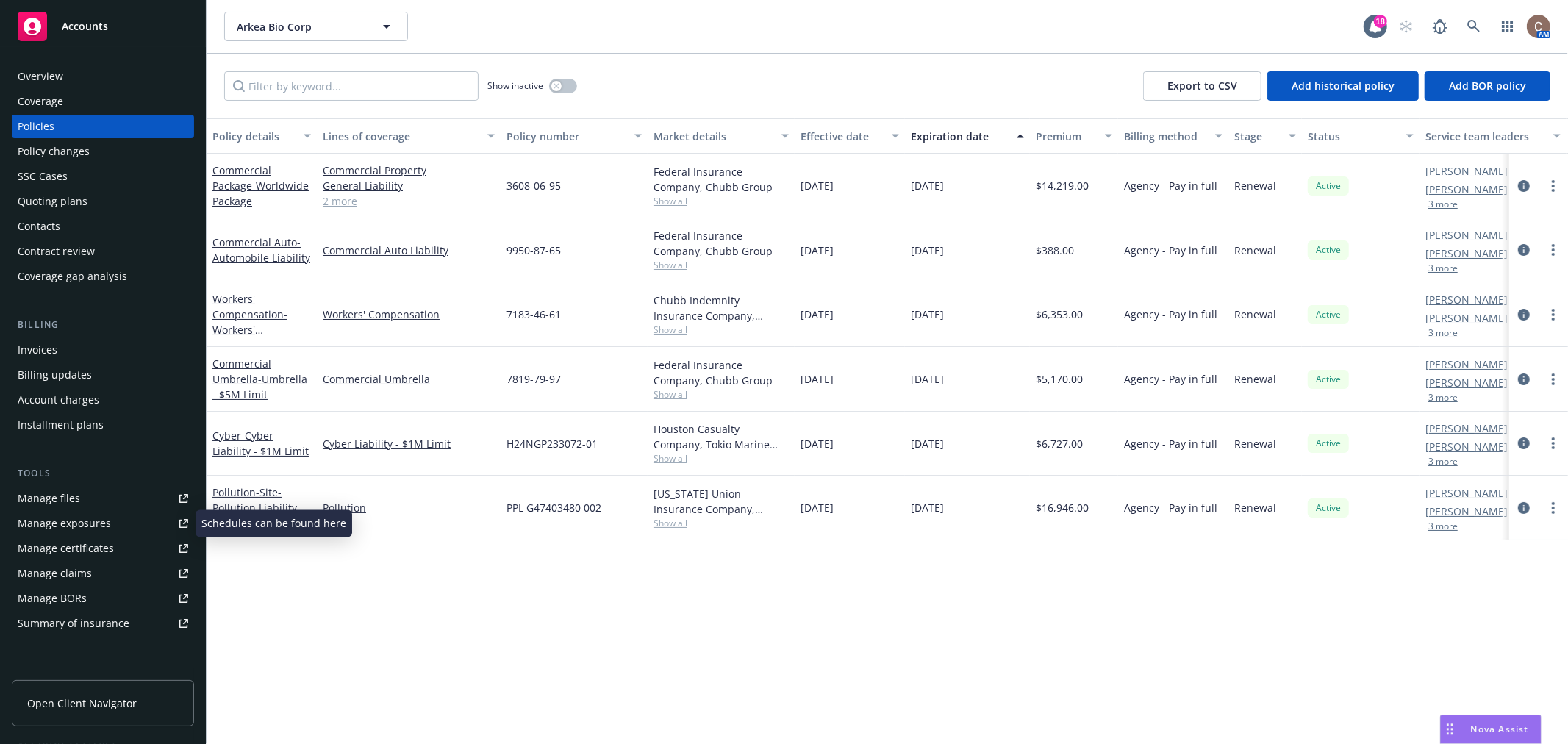
click at [98, 497] on link "Manage files" at bounding box center [103, 499] width 182 height 24
click at [75, 699] on span "Open Client Navigator" at bounding box center [81, 703] width 109 height 15
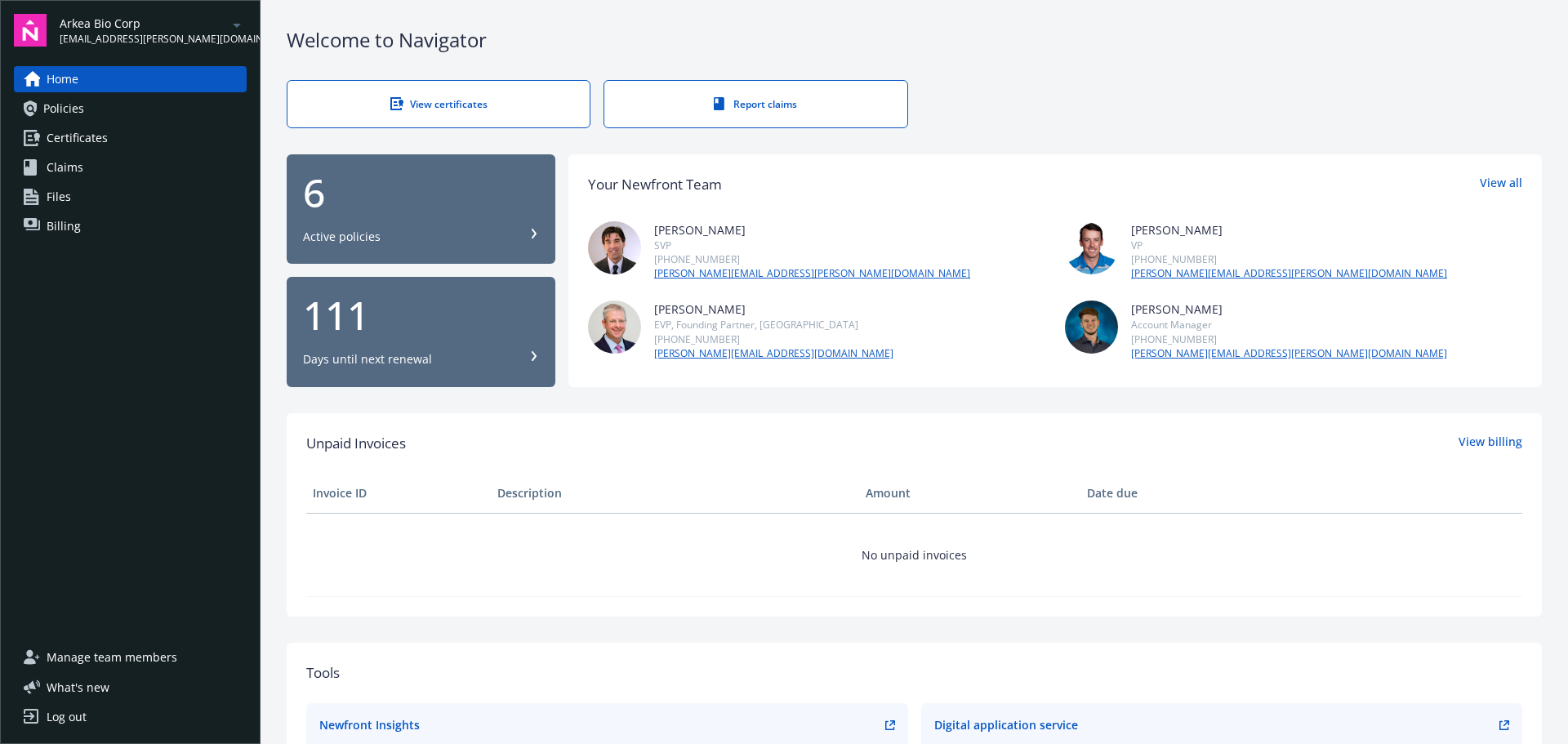
click at [97, 123] on div "Home Policies Certificates Claims Files Billing" at bounding box center [130, 153] width 233 height 173
click at [97, 118] on link "Policies" at bounding box center [130, 108] width 233 height 26
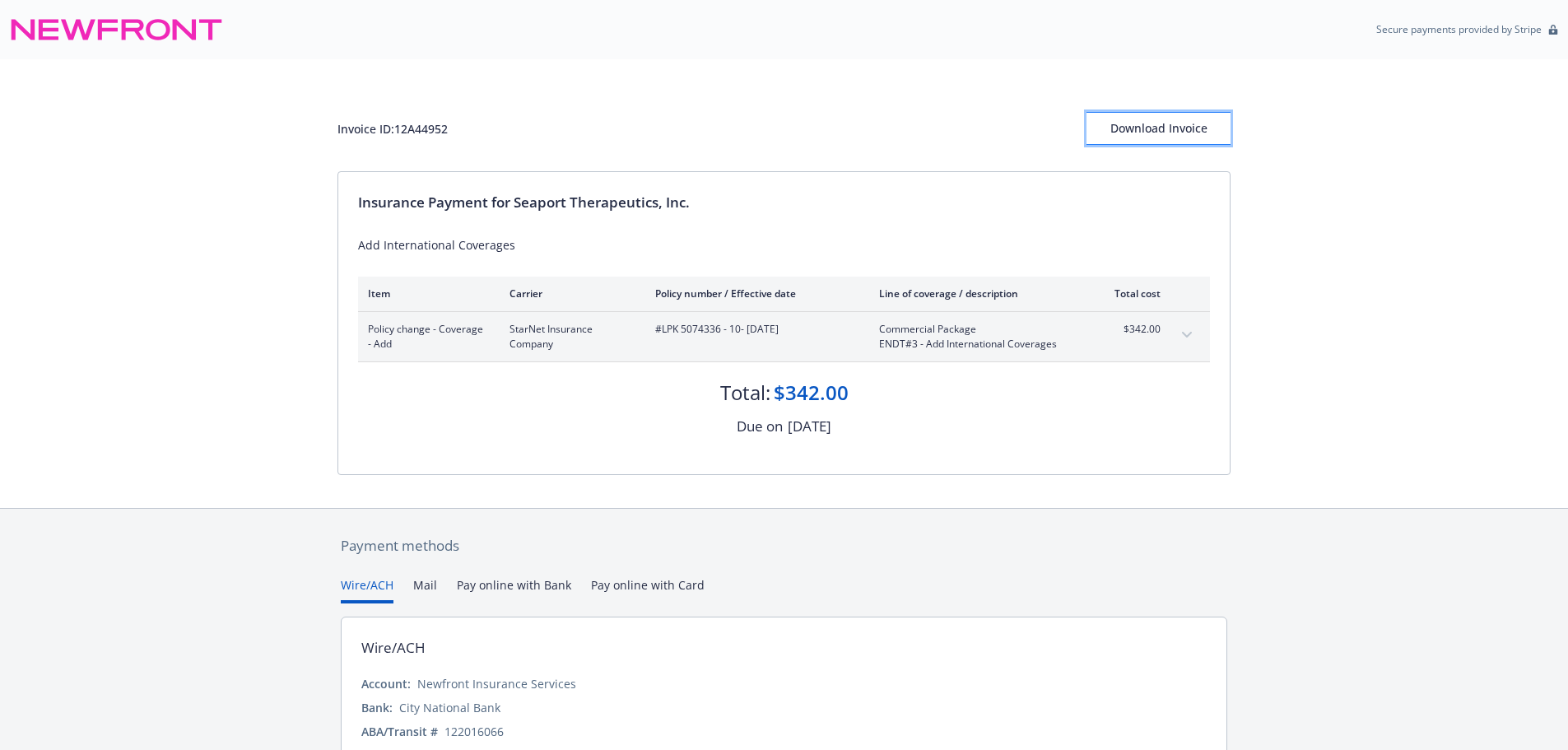
click at [1163, 131] on div "Download Invoice" at bounding box center [1158, 128] width 144 height 31
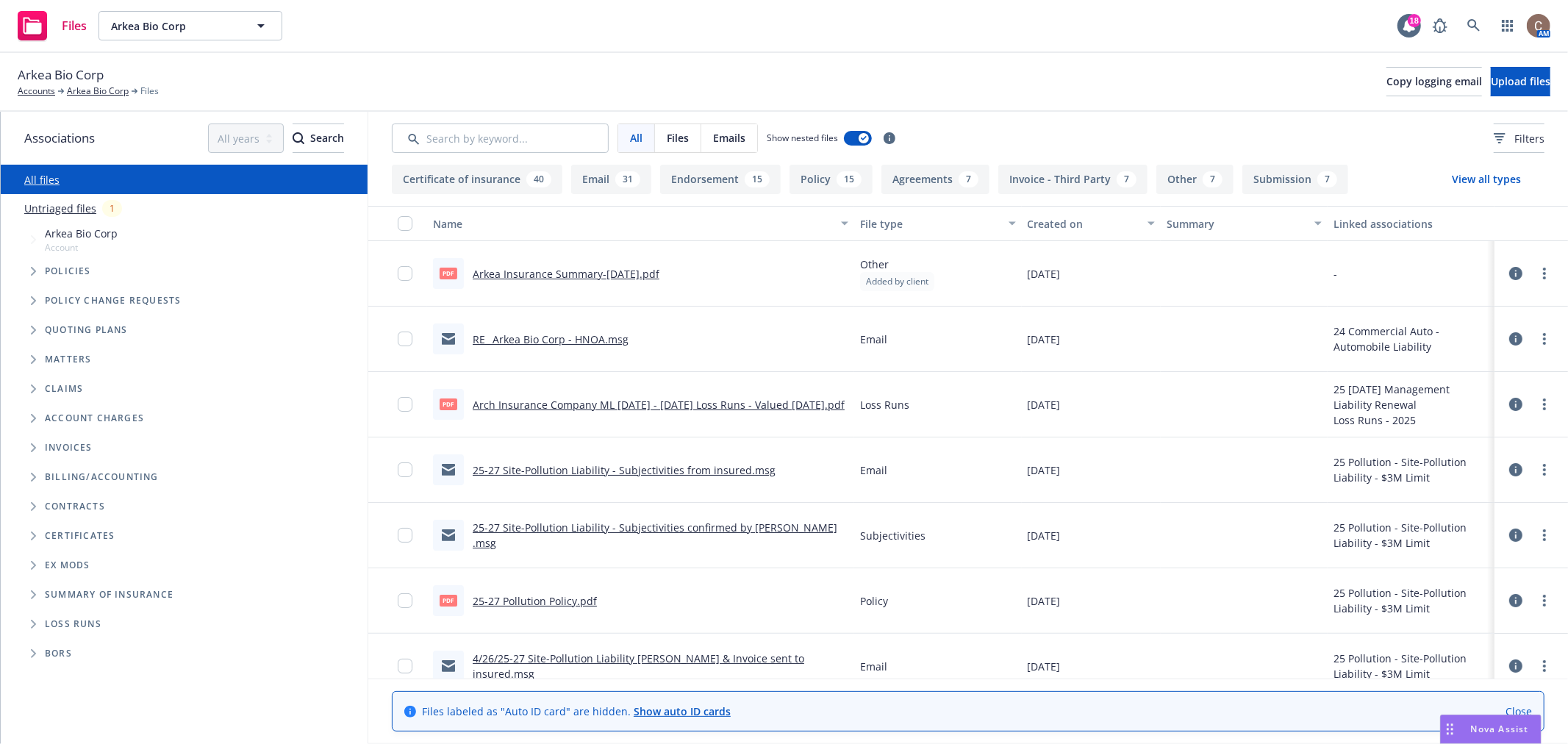
click at [75, 210] on link "Untriaged files" at bounding box center [60, 209] width 72 height 15
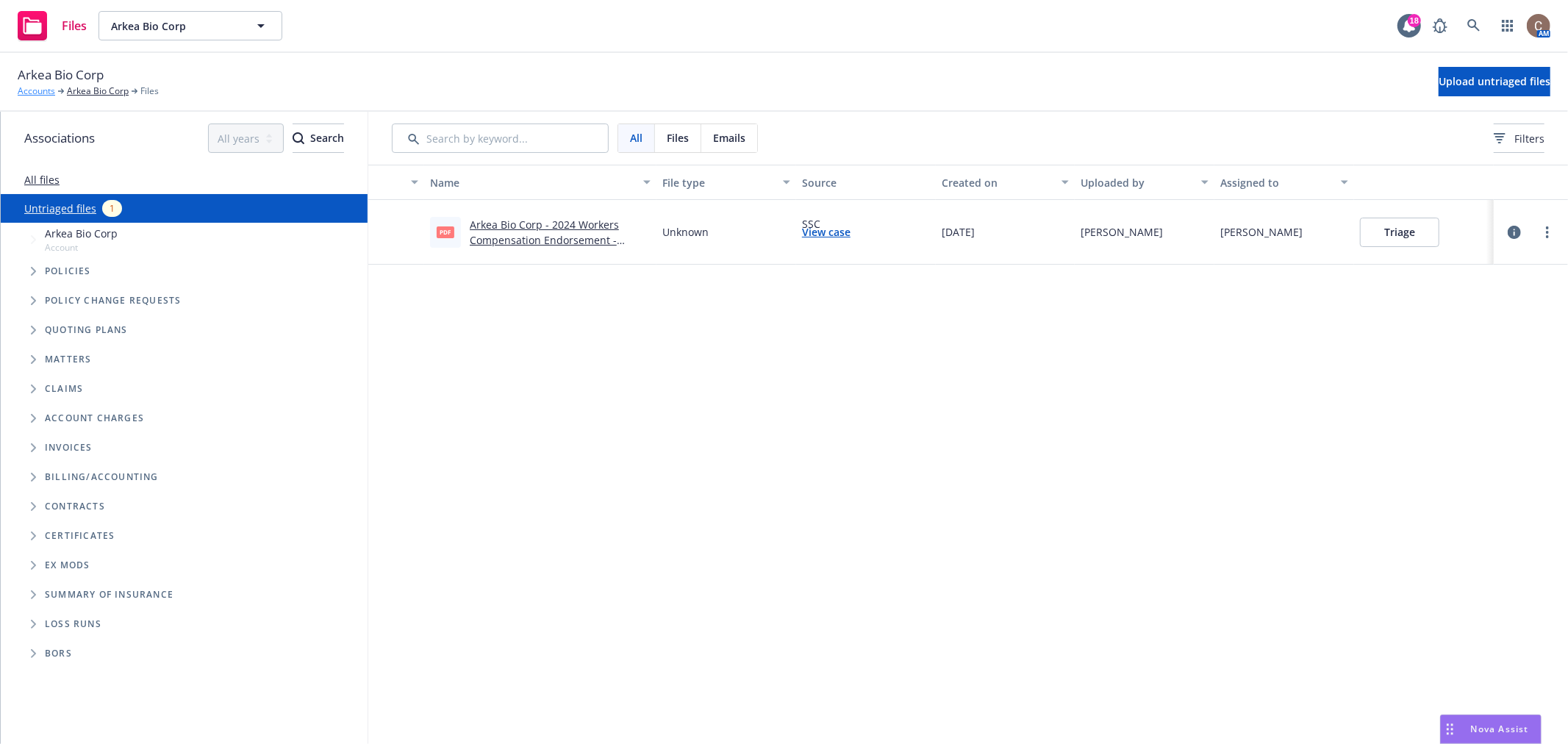
click at [42, 89] on link "Accounts" at bounding box center [36, 92] width 37 height 14
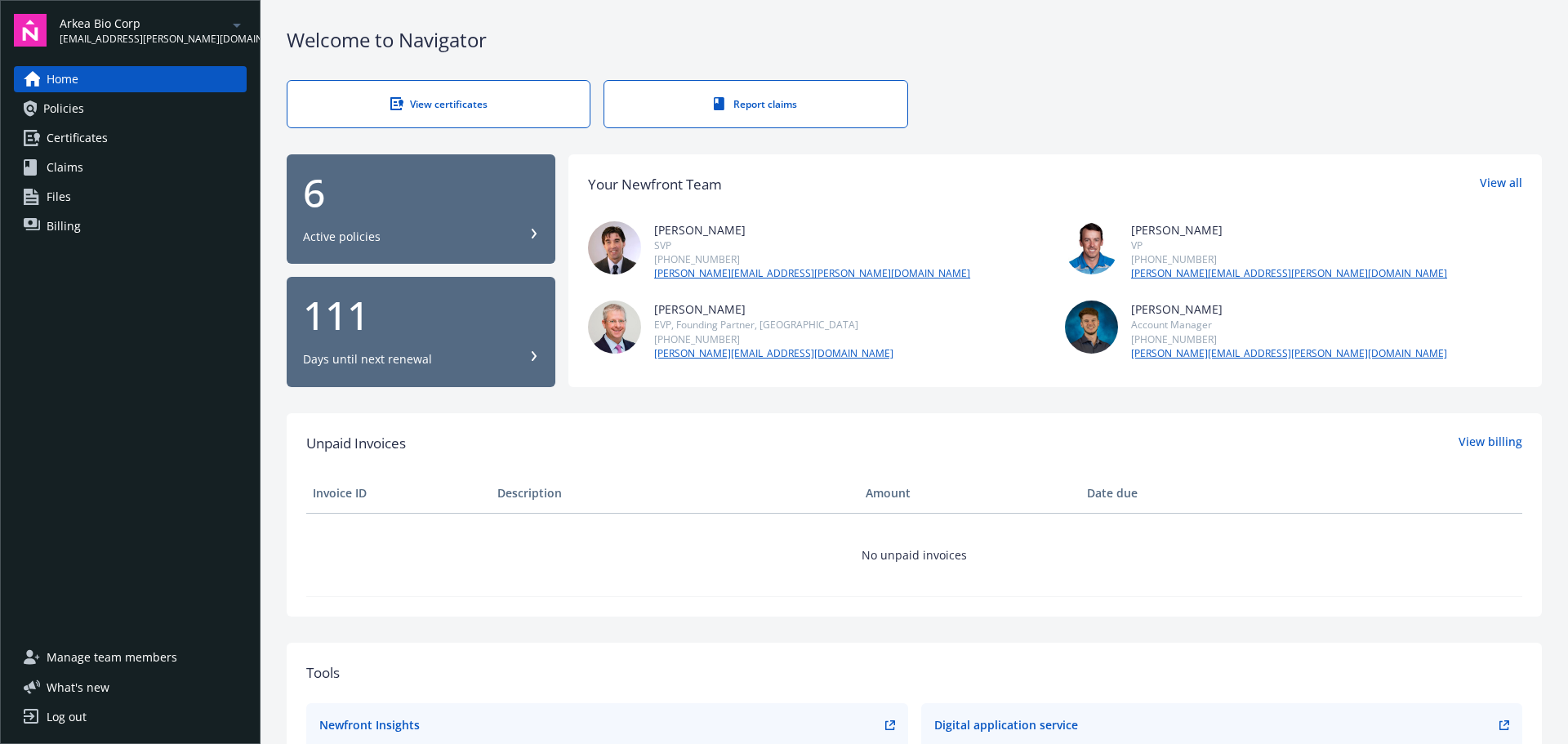
click at [95, 199] on link "Files" at bounding box center [130, 197] width 233 height 26
